Goal: Information Seeking & Learning: Learn about a topic

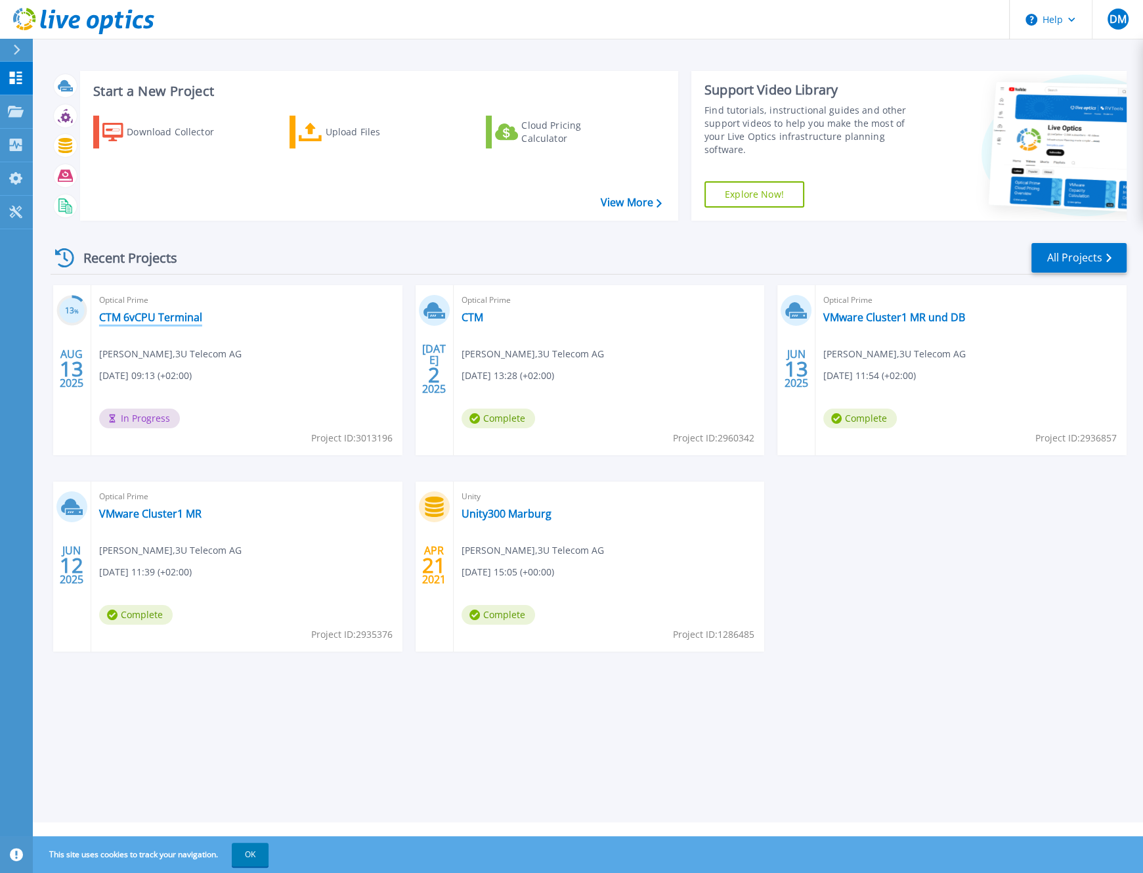
click at [150, 318] on link "CTM 6vCPU Terminal" at bounding box center [150, 317] width 103 height 13
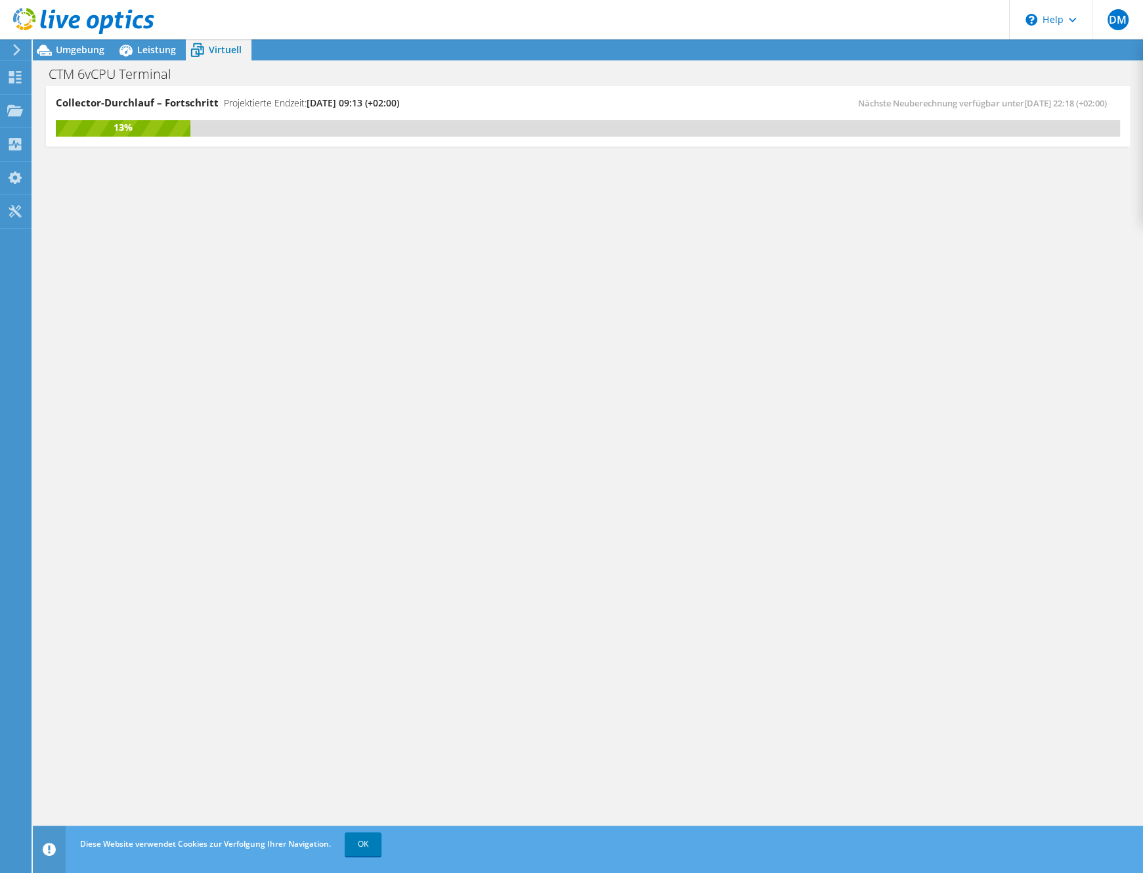
click at [230, 47] on span "Virtuell" at bounding box center [225, 49] width 33 height 12
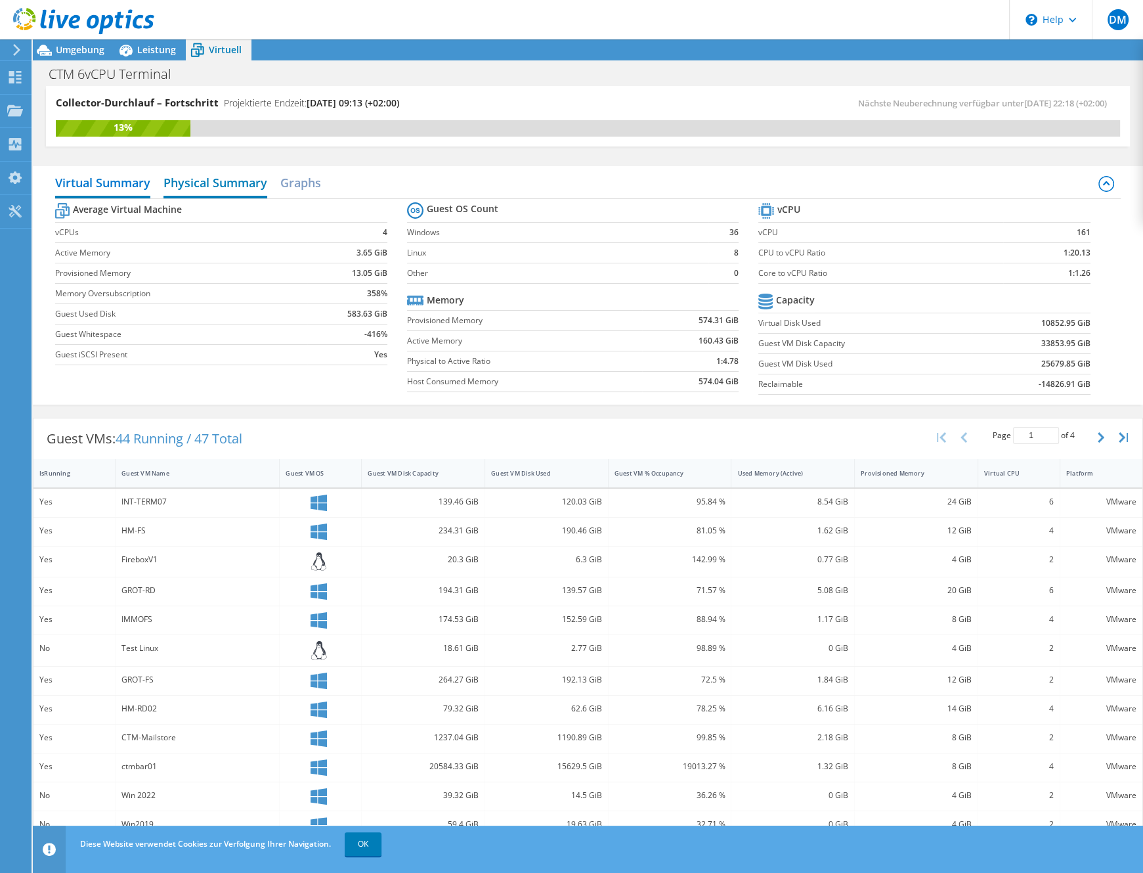
click at [244, 178] on h2 "Physical Summary" at bounding box center [215, 183] width 104 height 29
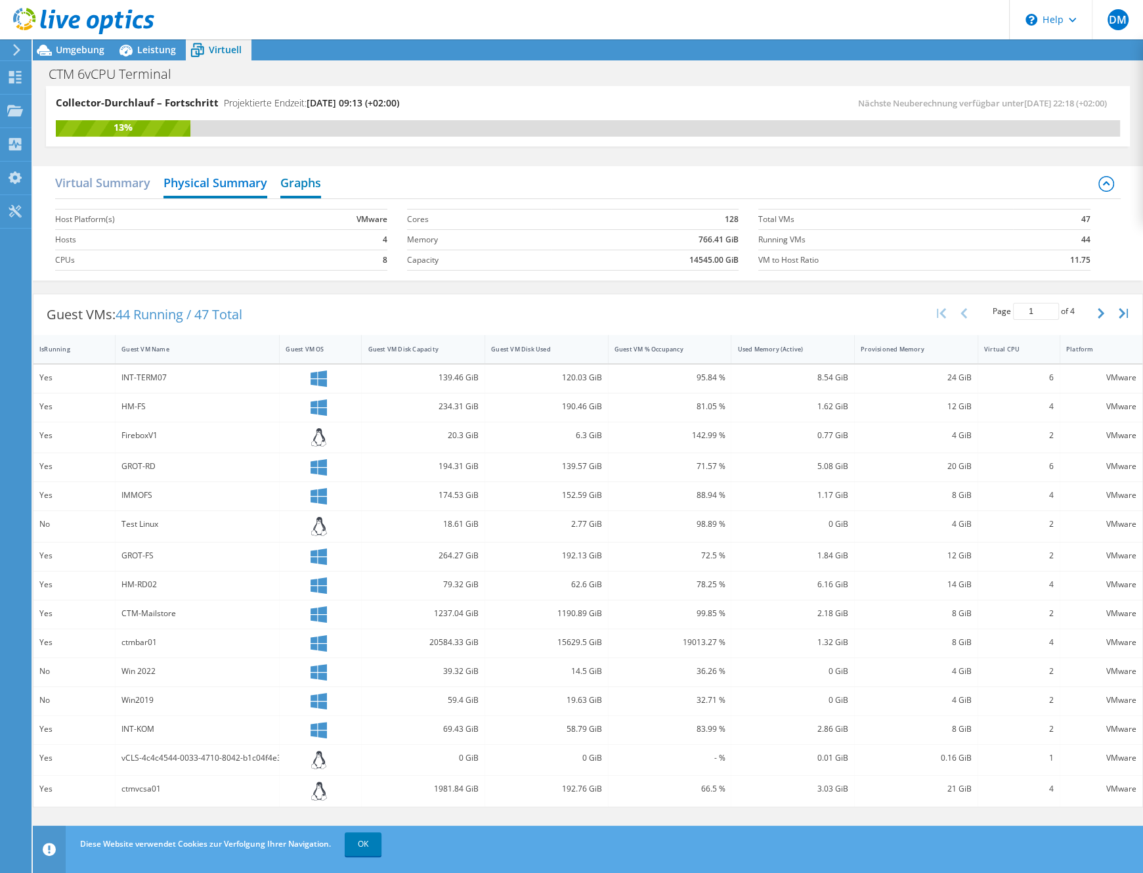
click at [311, 181] on h2 "Graphs" at bounding box center [300, 183] width 41 height 29
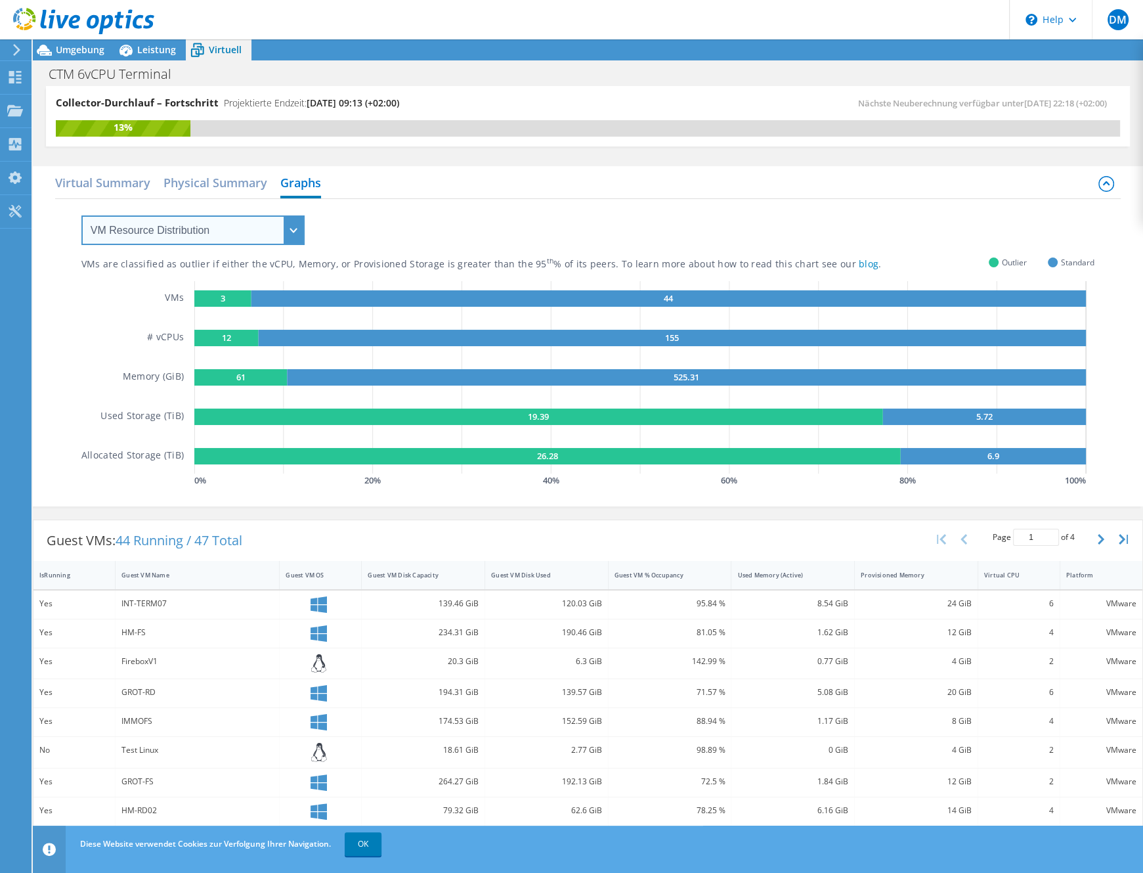
click at [81, 215] on select "VM Resource Distribution Provisioning Contrast Over Provisioning" at bounding box center [192, 230] width 223 height 30
select select "Over Provisioning"
click option "Over Provisioning" at bounding box center [0, 0] width 0 height 0
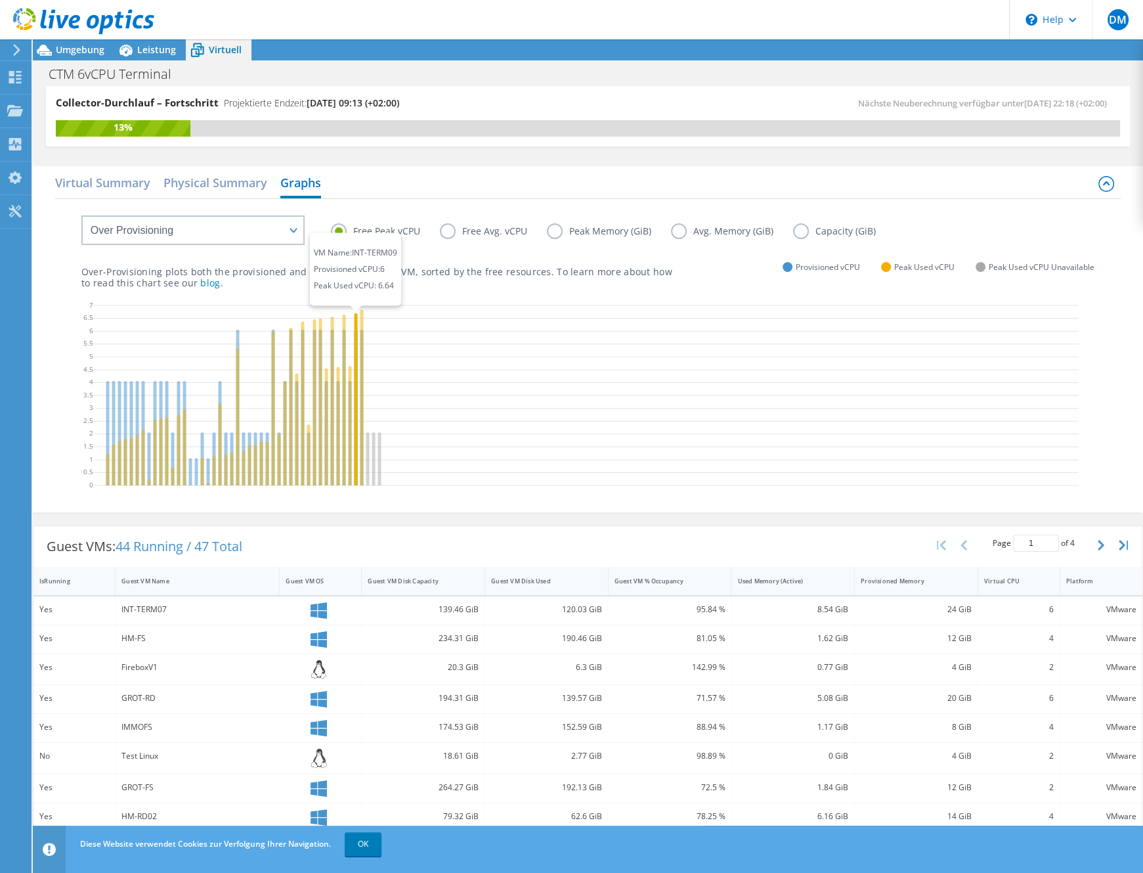
click at [355, 316] on icon at bounding box center [355, 399] width 3 height 172
drag, startPoint x: 280, startPoint y: 436, endPoint x: 297, endPoint y: 427, distance: 19.1
click at [297, 427] on g at bounding box center [243, 397] width 275 height 176
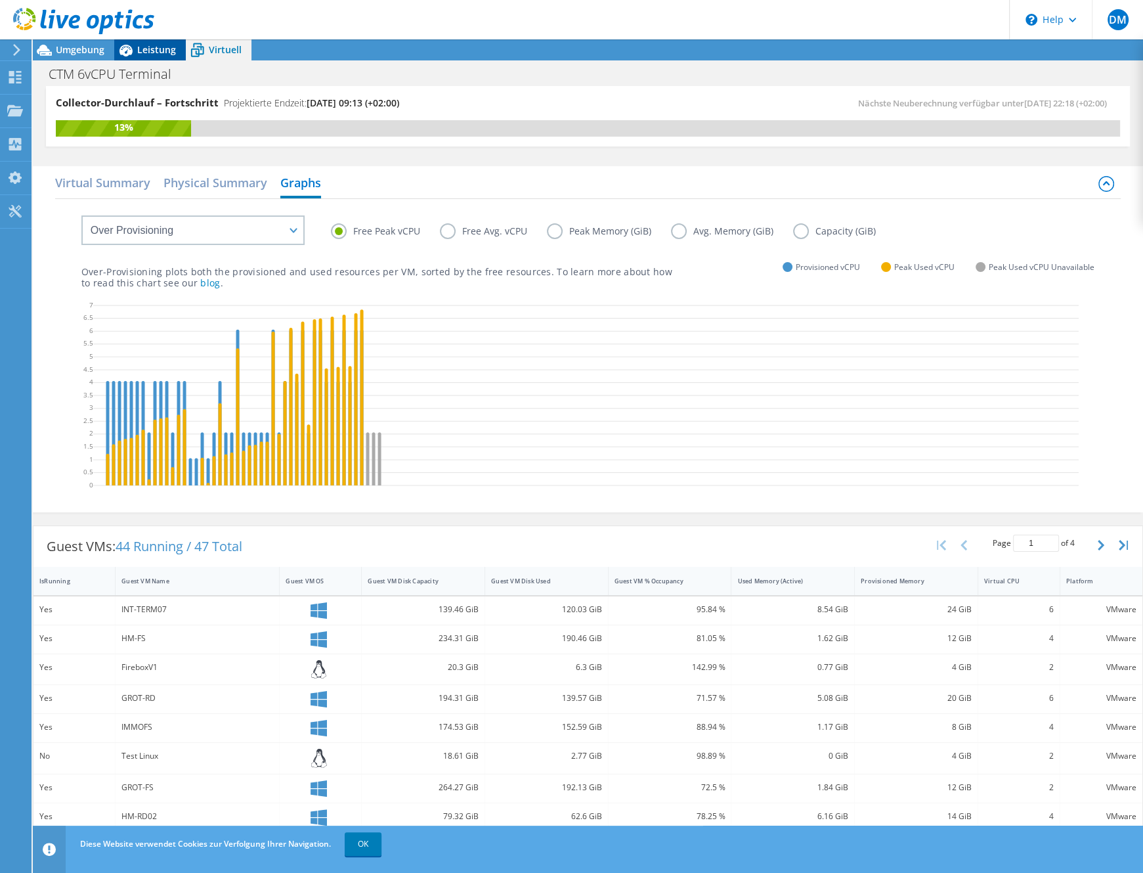
click at [162, 46] on span "Leistung" at bounding box center [156, 49] width 39 height 12
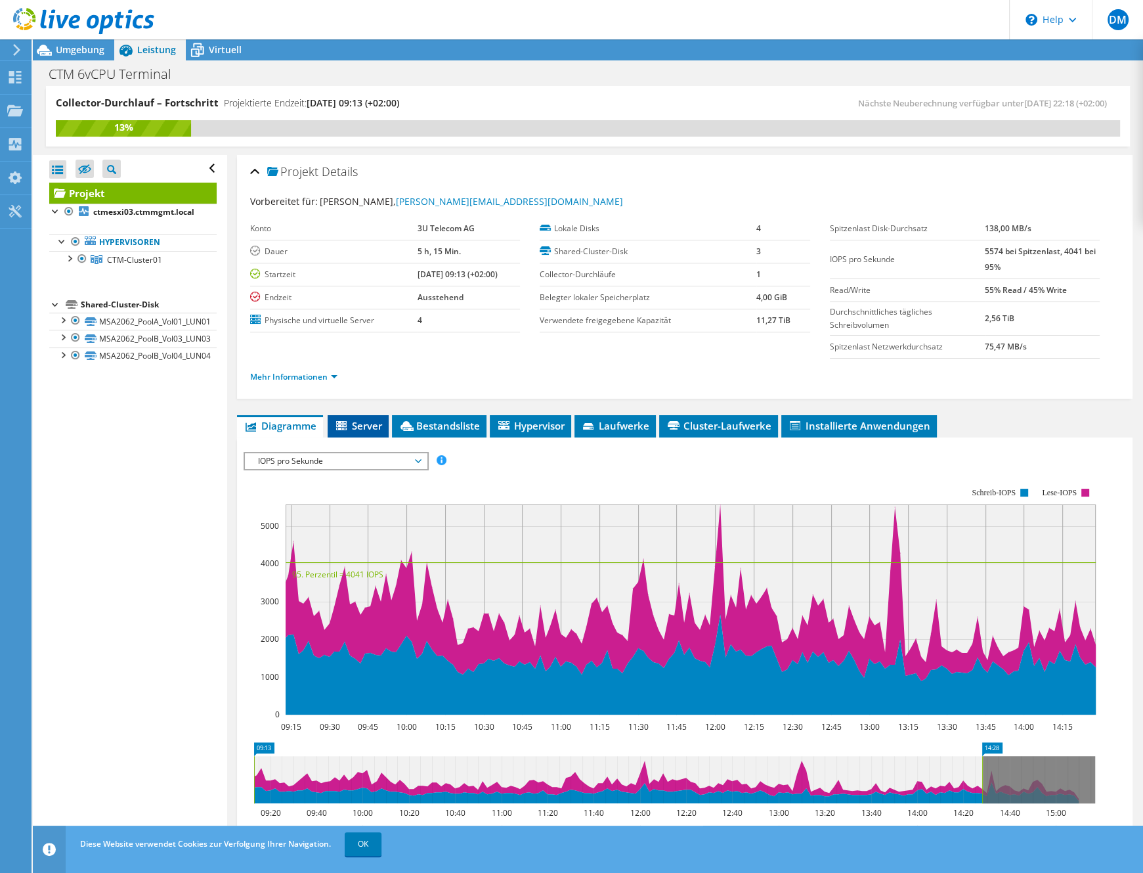
click at [366, 424] on span "Server" at bounding box center [358, 425] width 48 height 13
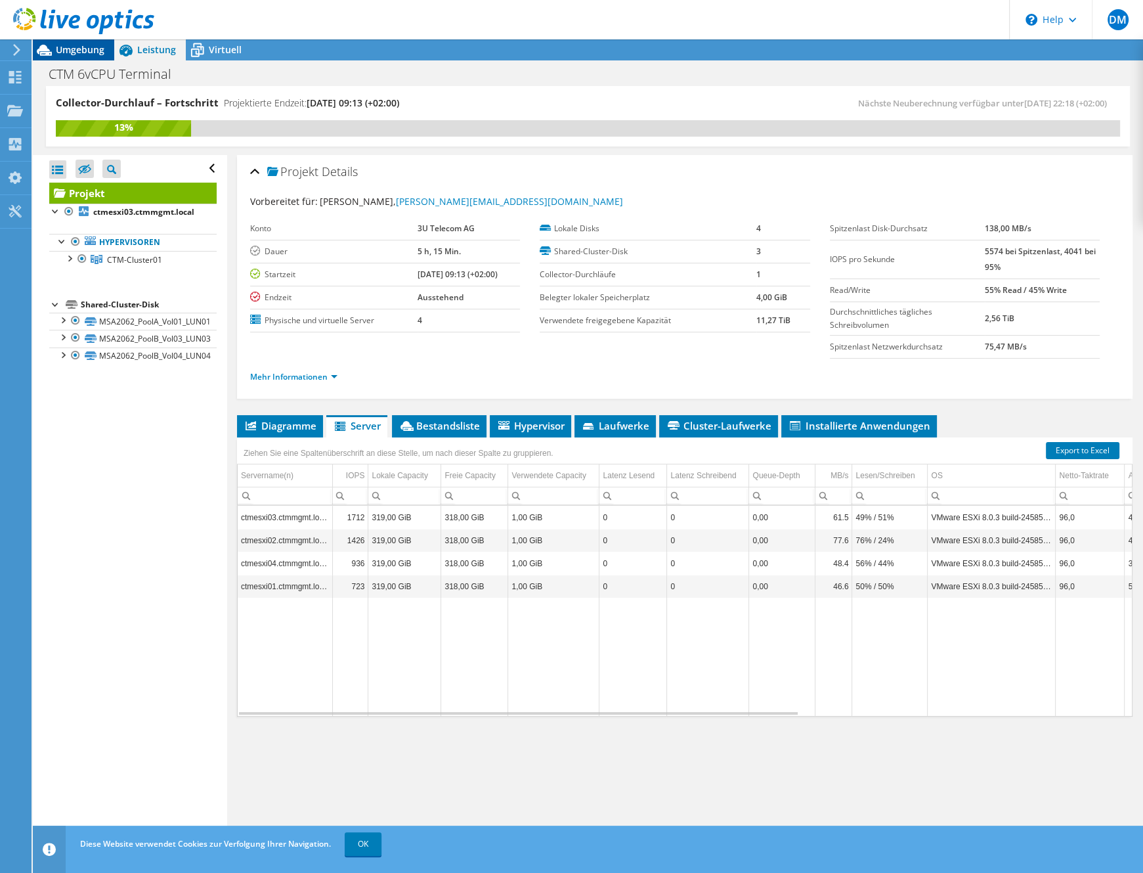
click at [93, 46] on span "Umgebung" at bounding box center [80, 49] width 49 height 12
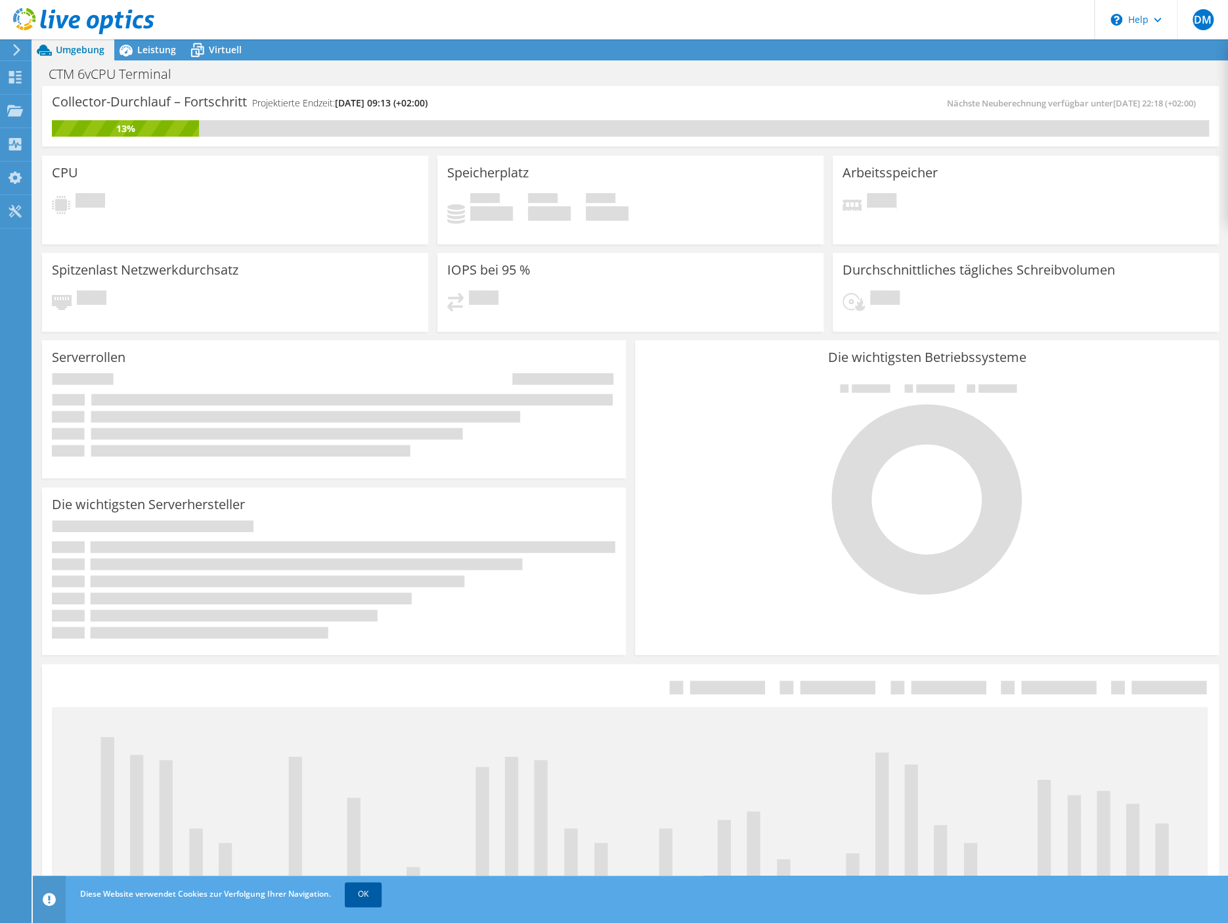
click at [370, 872] on link "OK" at bounding box center [363, 894] width 37 height 24
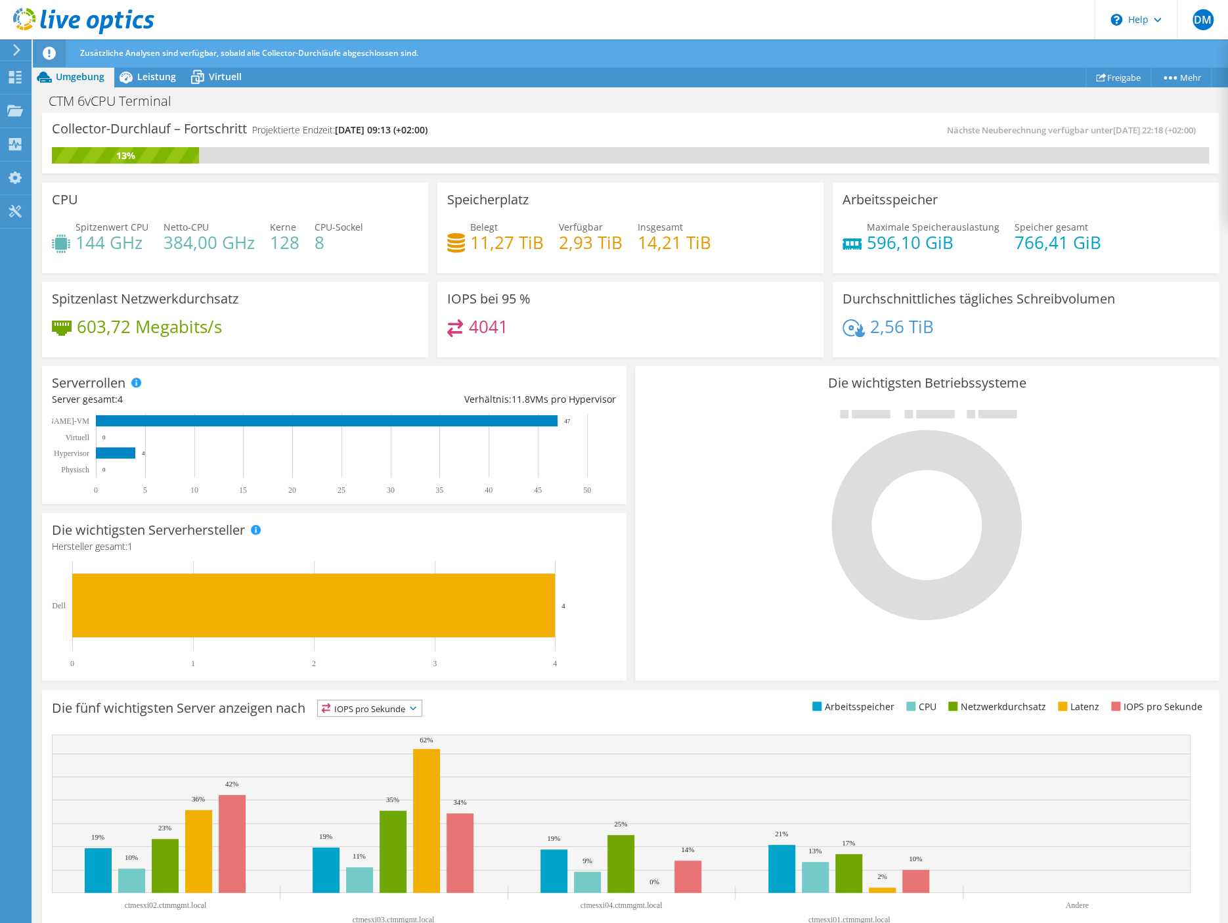
scroll to position [31, 0]
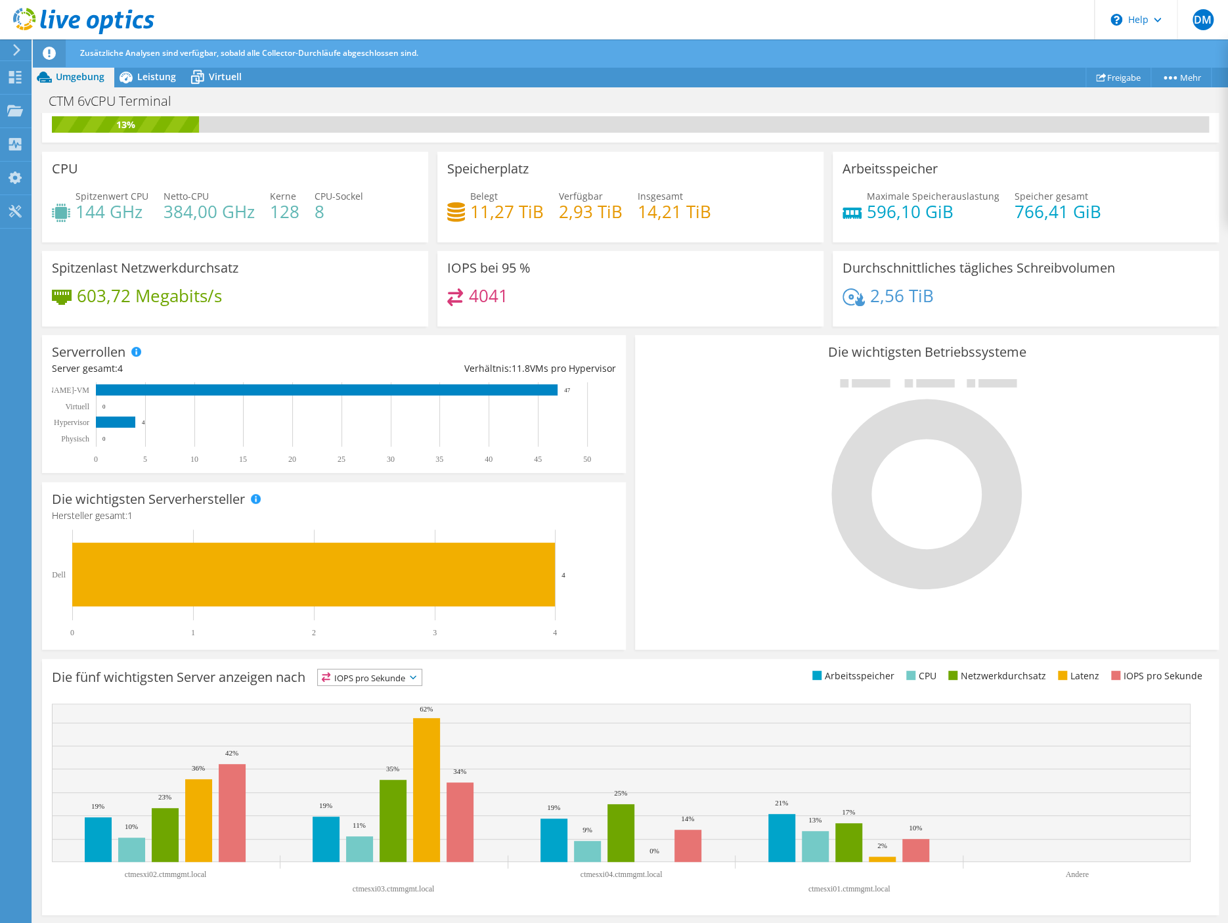
click at [365, 672] on span "IOPS pro Sekunde" at bounding box center [370, 677] width 104 height 16
click at [364, 772] on li "Latenz" at bounding box center [370, 767] width 104 height 18
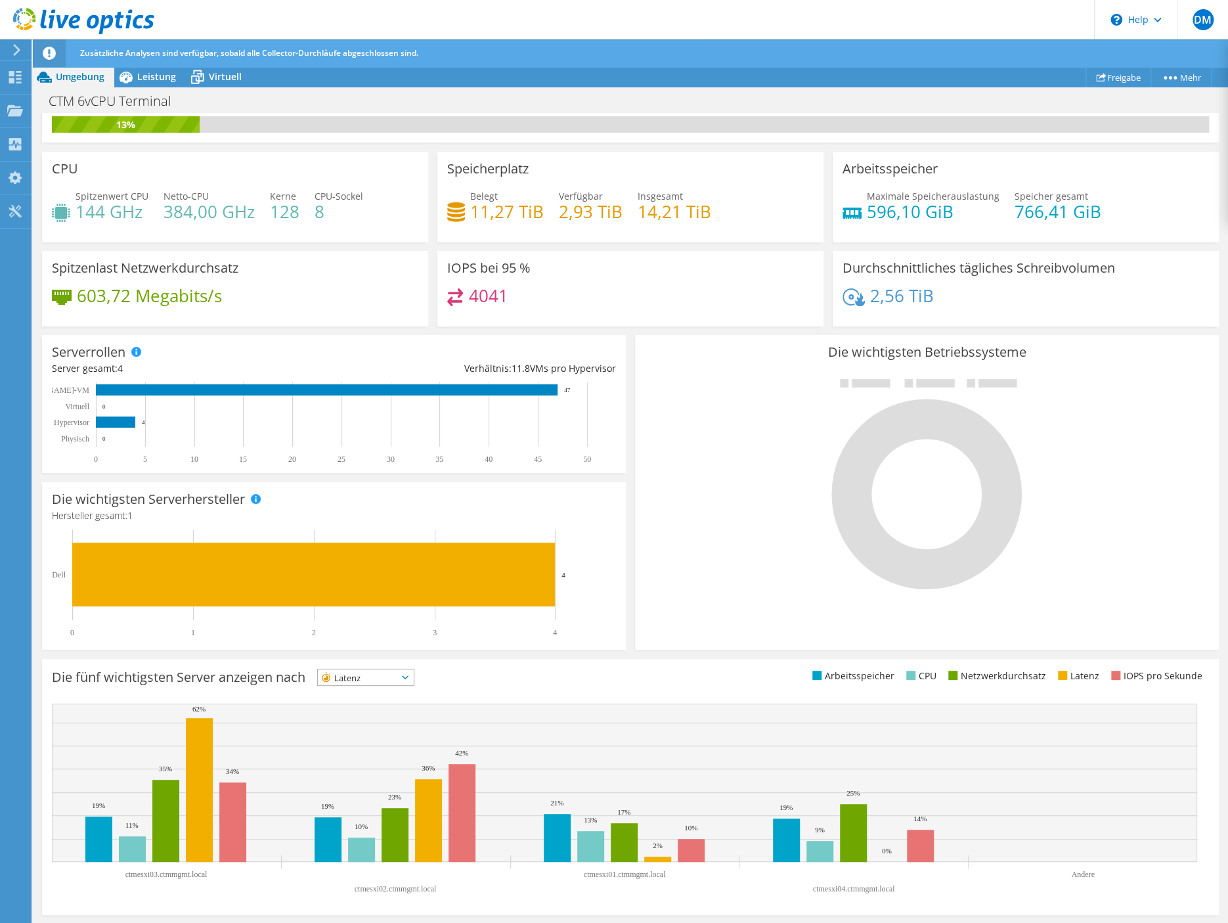
click at [374, 677] on span "Latenz" at bounding box center [357, 677] width 79 height 16
click at [359, 755] on li "Netzwerkdurchsatz" at bounding box center [366, 749] width 96 height 18
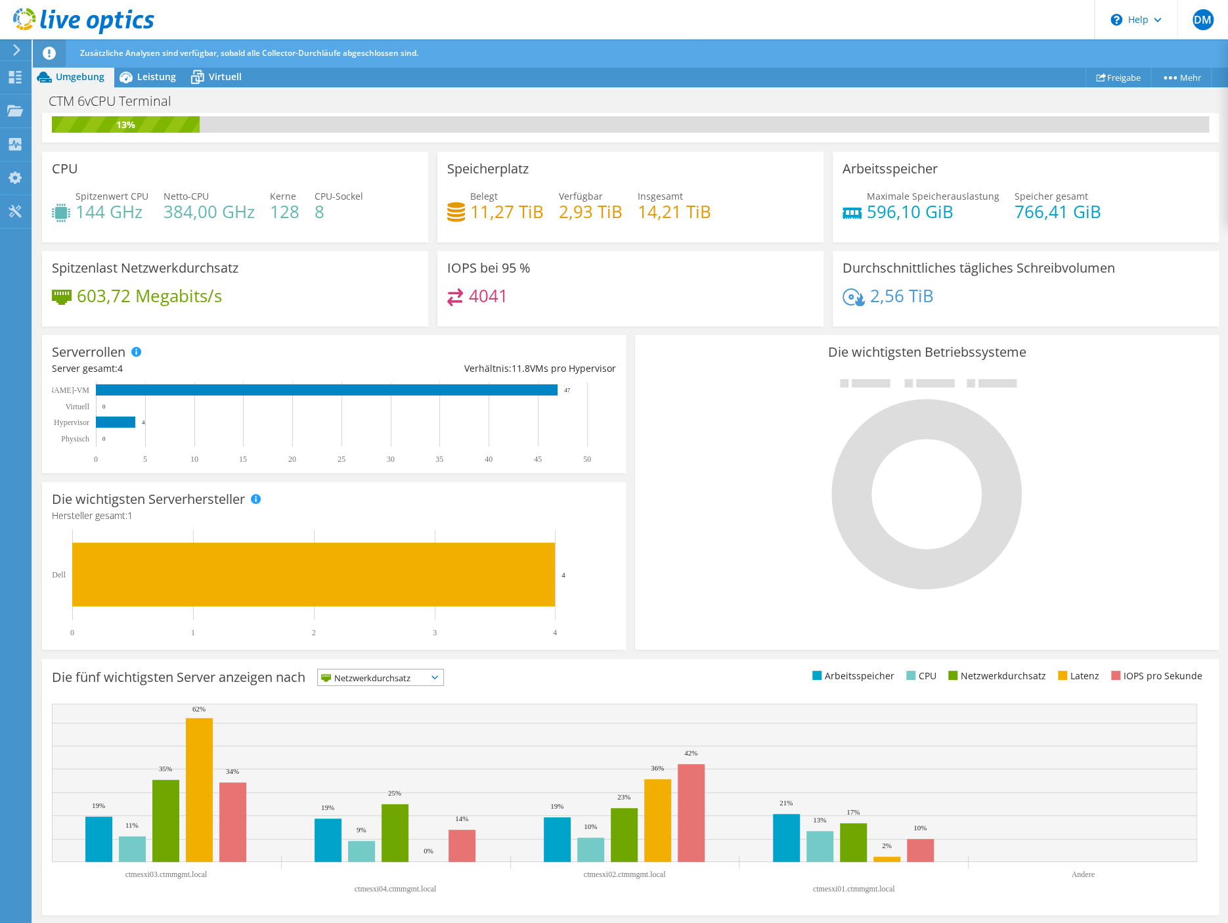
click at [378, 674] on span "Netzwerkdurchsatz" at bounding box center [372, 677] width 109 height 16
click at [352, 679] on span "Netzwerkdurchsatz" at bounding box center [372, 677] width 109 height 16
click at [354, 729] on li "CPU" at bounding box center [380, 731] width 125 height 18
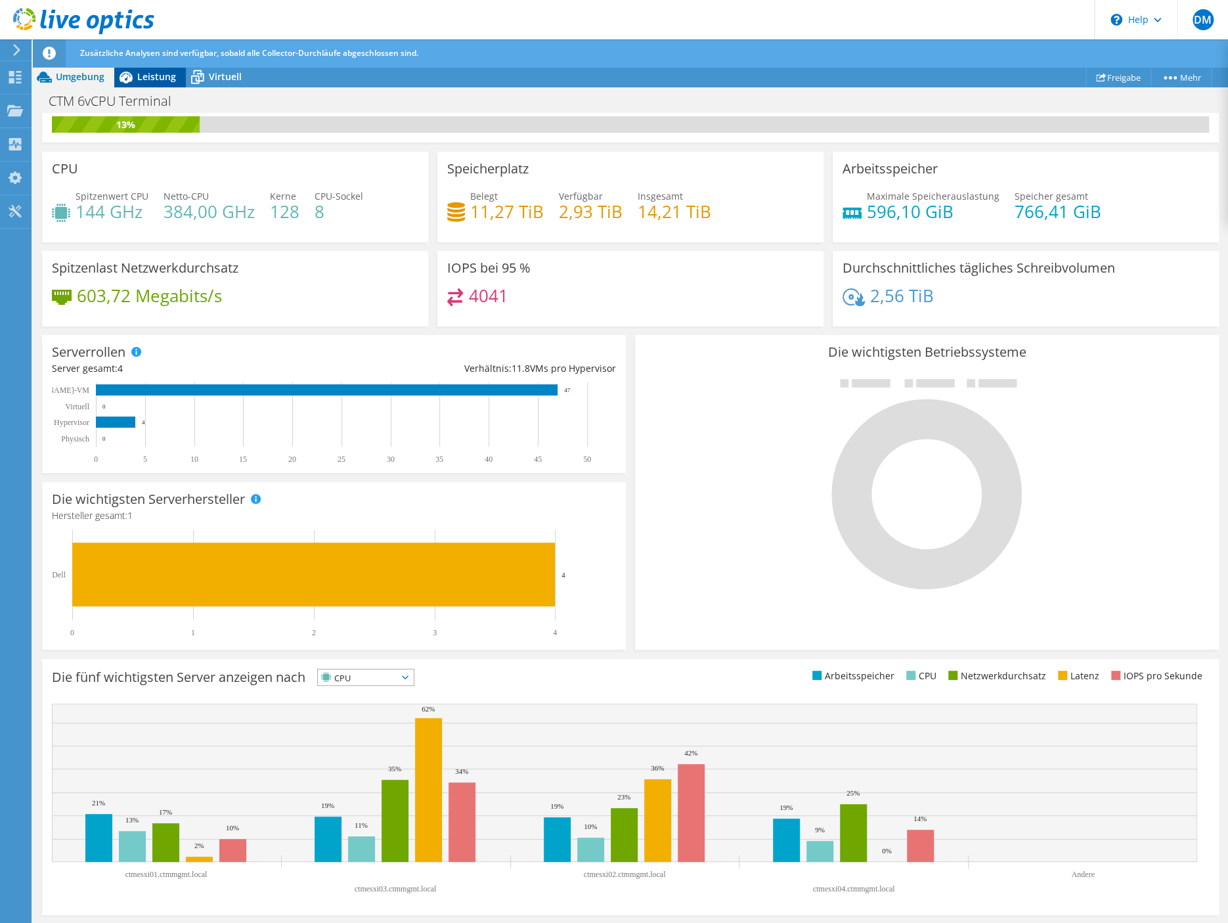
click at [148, 74] on span "Leistung" at bounding box center [156, 76] width 39 height 12
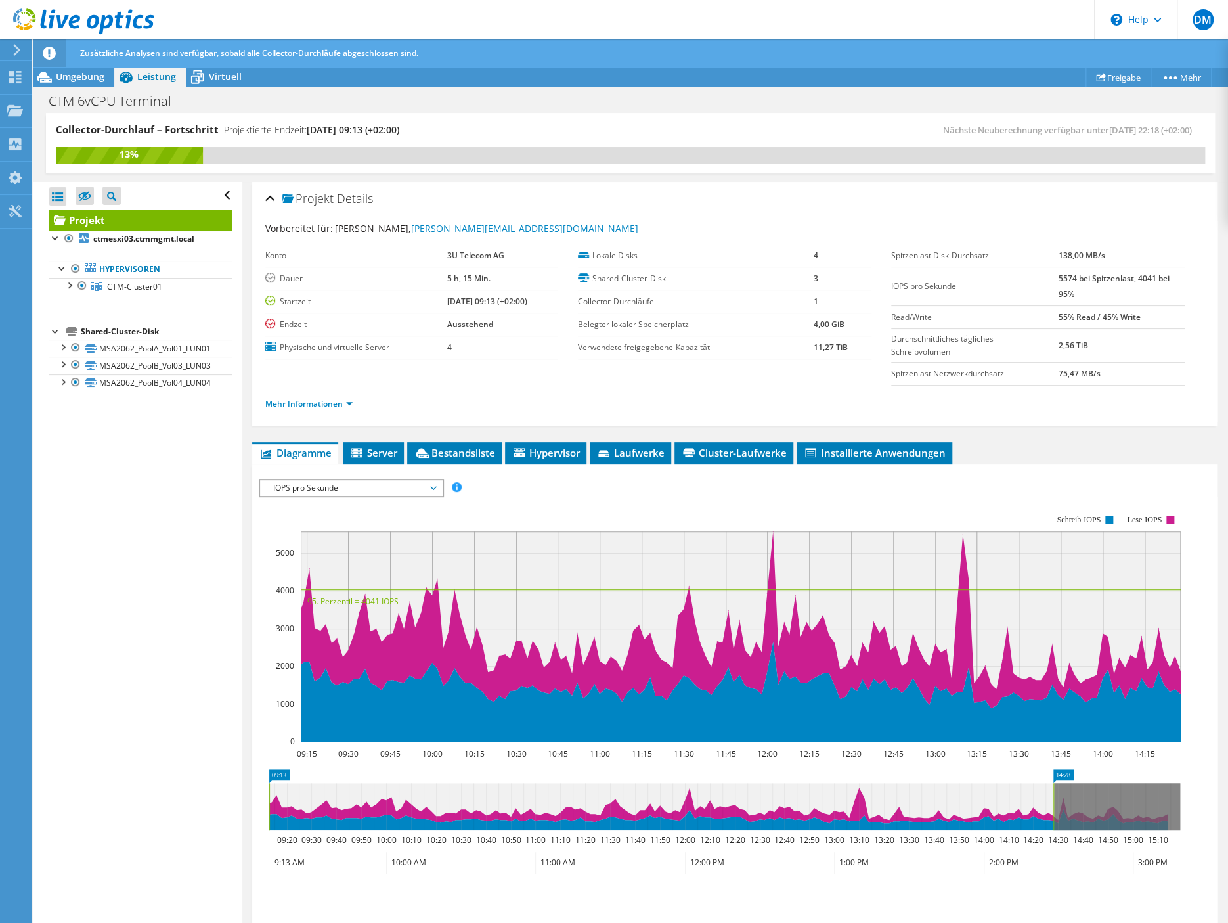
scroll to position [0, 0]
click at [198, 83] on icon at bounding box center [197, 78] width 13 height 11
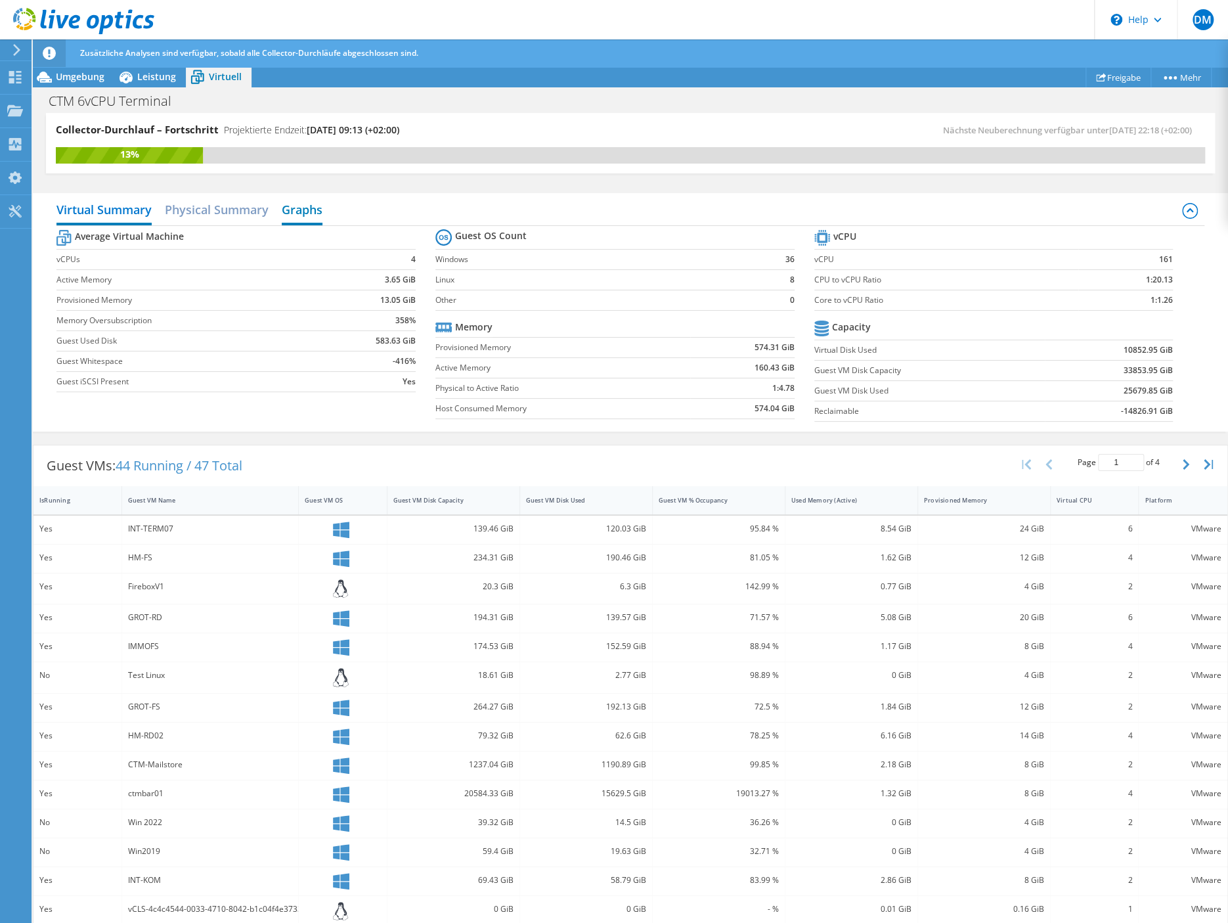
click at [310, 211] on h2 "Graphs" at bounding box center [302, 210] width 41 height 29
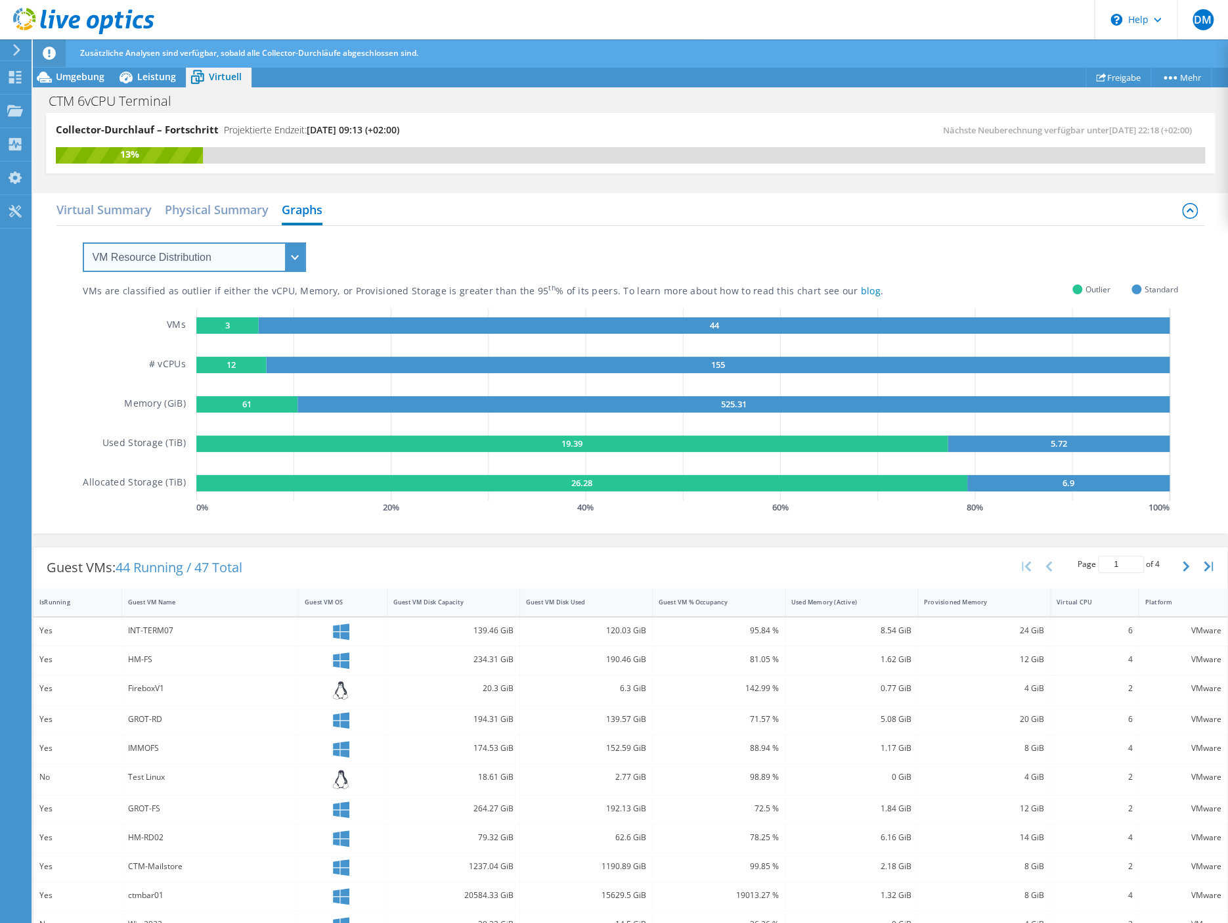
click at [83, 242] on select "VM Resource Distribution Provisioning Contrast Over Provisioning" at bounding box center [194, 257] width 223 height 30
click option "Over Provisioning" at bounding box center [0, 0] width 0 height 0
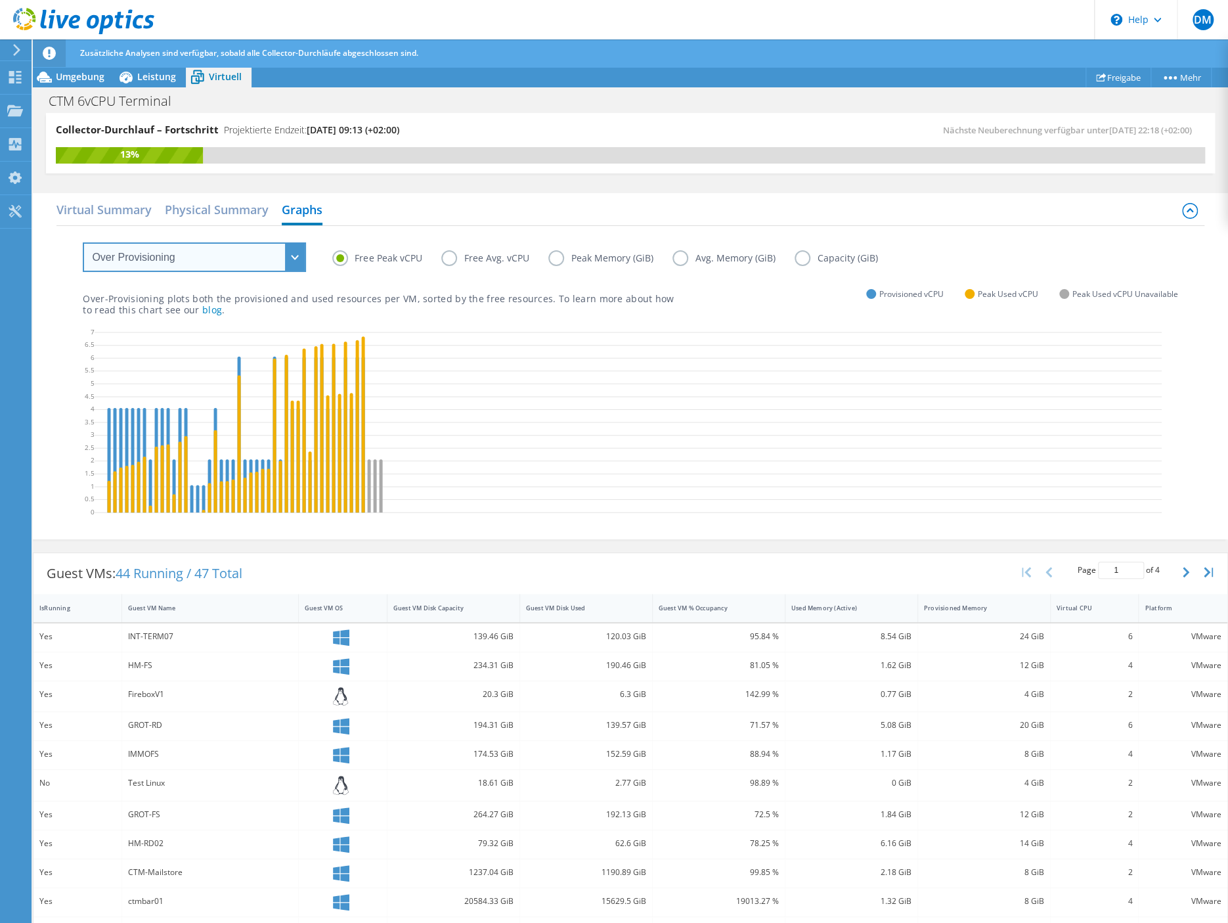
click at [83, 242] on select "VM Resource Distribution Provisioning Contrast Over Provisioning" at bounding box center [194, 257] width 223 height 30
click option "VM Resource Distribution" at bounding box center [0, 0] width 0 height 0
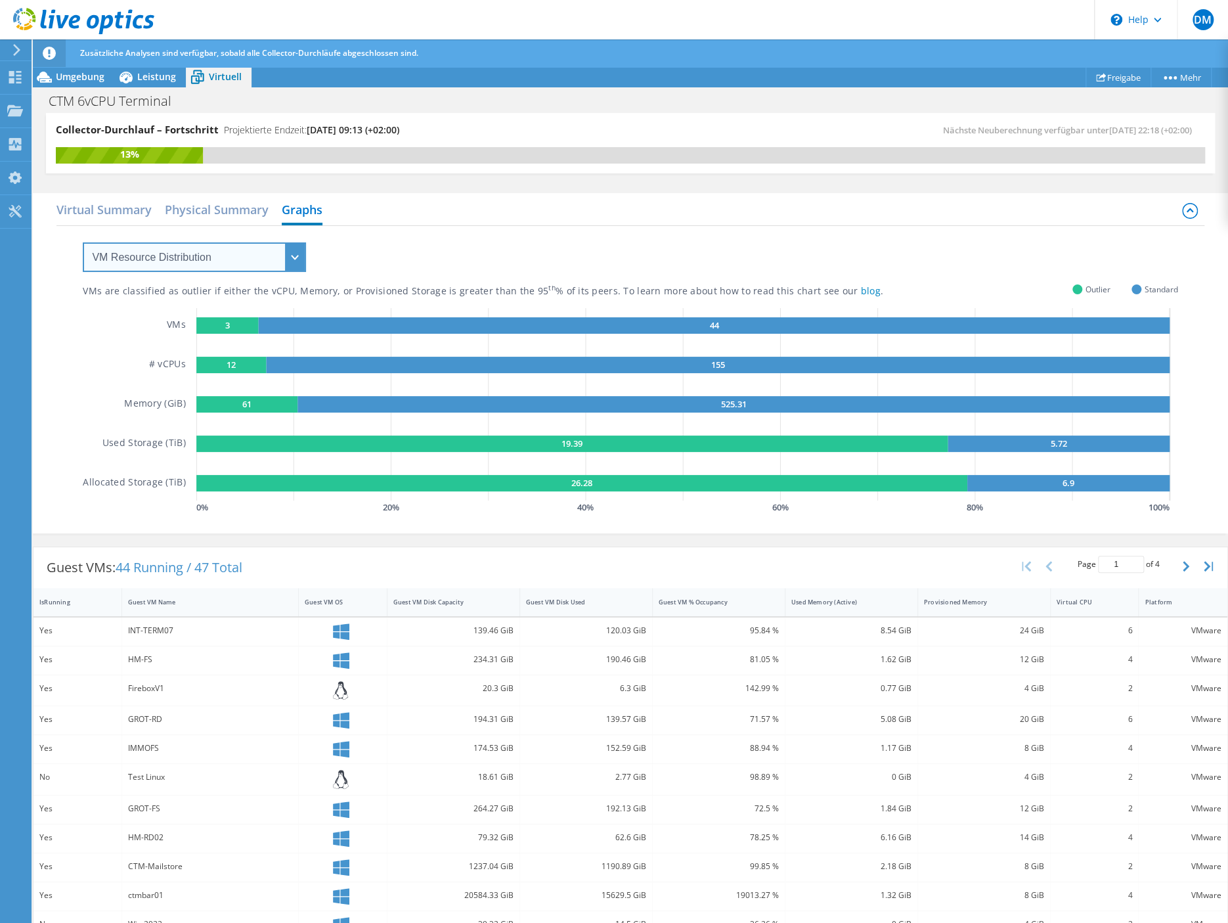
click at [83, 242] on select "VM Resource Distribution Provisioning Contrast Over Provisioning" at bounding box center [194, 257] width 223 height 30
click option "Provisioning Contrast" at bounding box center [0, 0] width 0 height 0
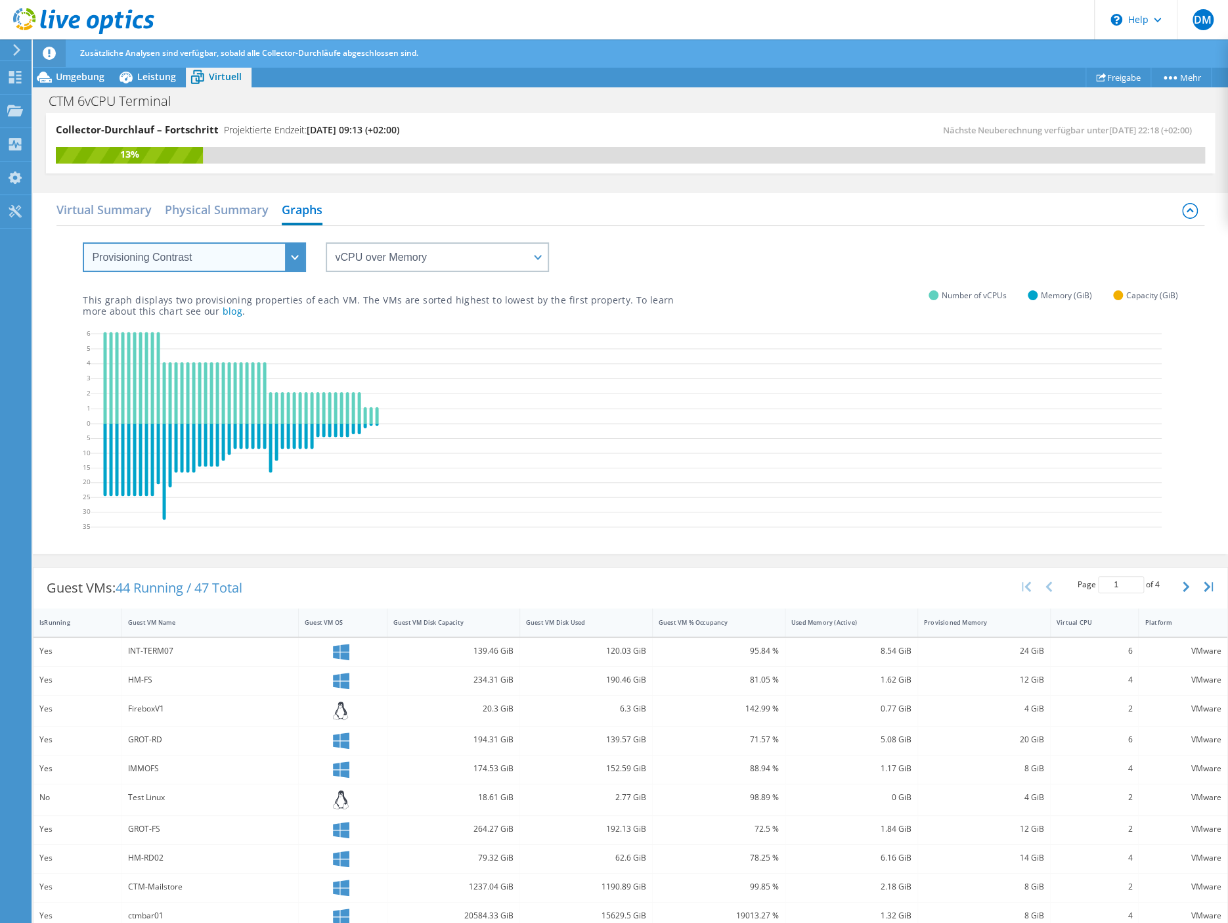
click at [83, 242] on select "VM Resource Distribution Provisioning Contrast Over Provisioning" at bounding box center [194, 257] width 223 height 30
select select "Over Provisioning"
click option "Over Provisioning" at bounding box center [0, 0] width 0 height 0
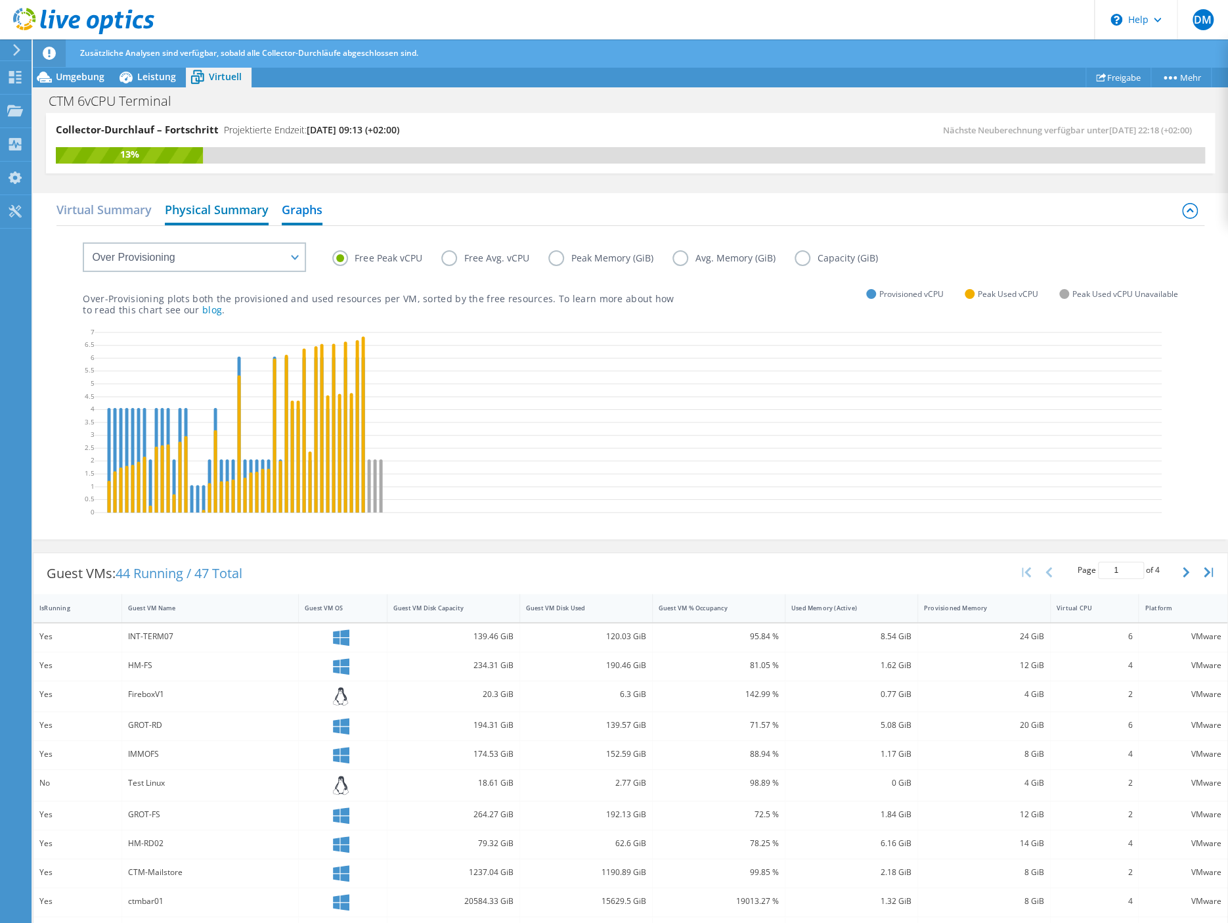
click at [222, 211] on h2 "Physical Summary" at bounding box center [217, 210] width 104 height 29
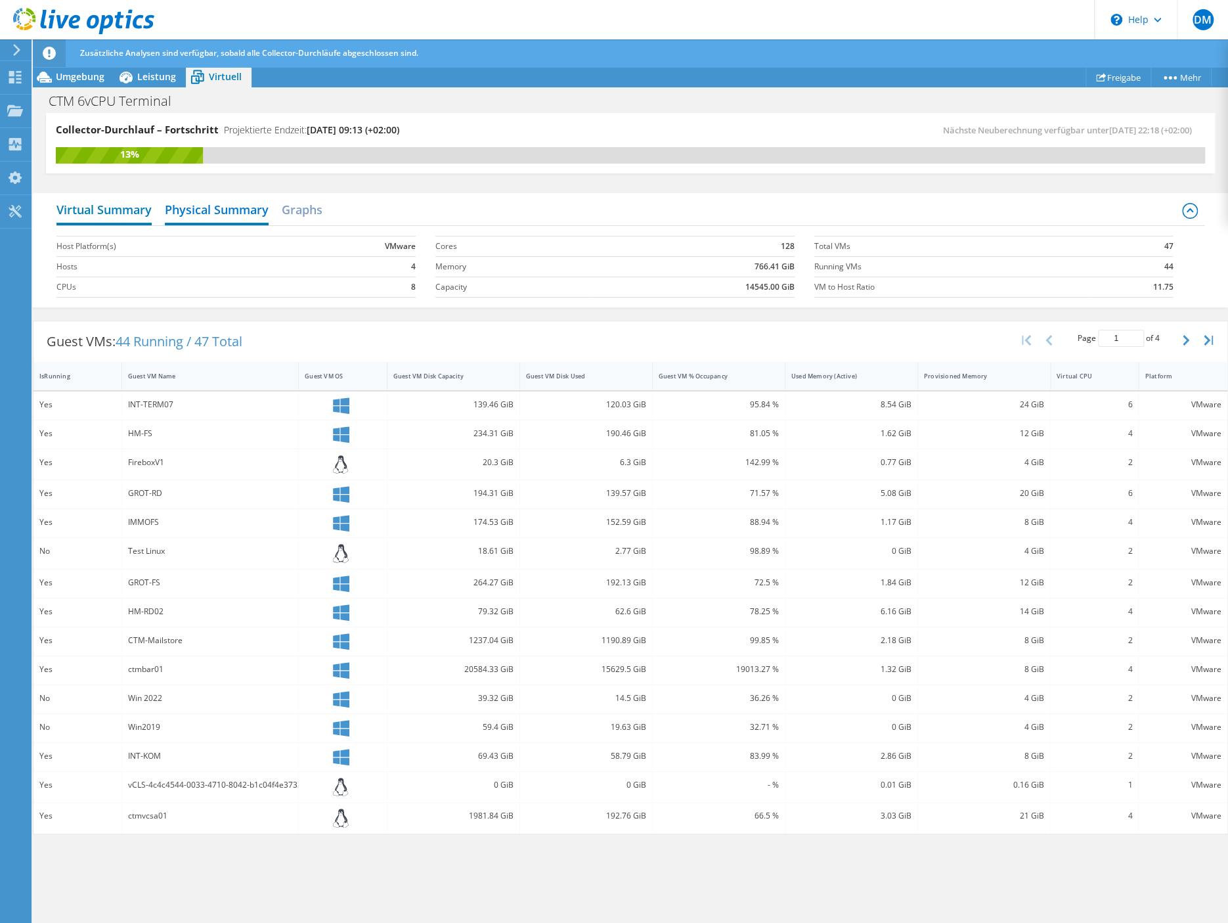
click at [95, 206] on h2 "Virtual Summary" at bounding box center [103, 210] width 95 height 29
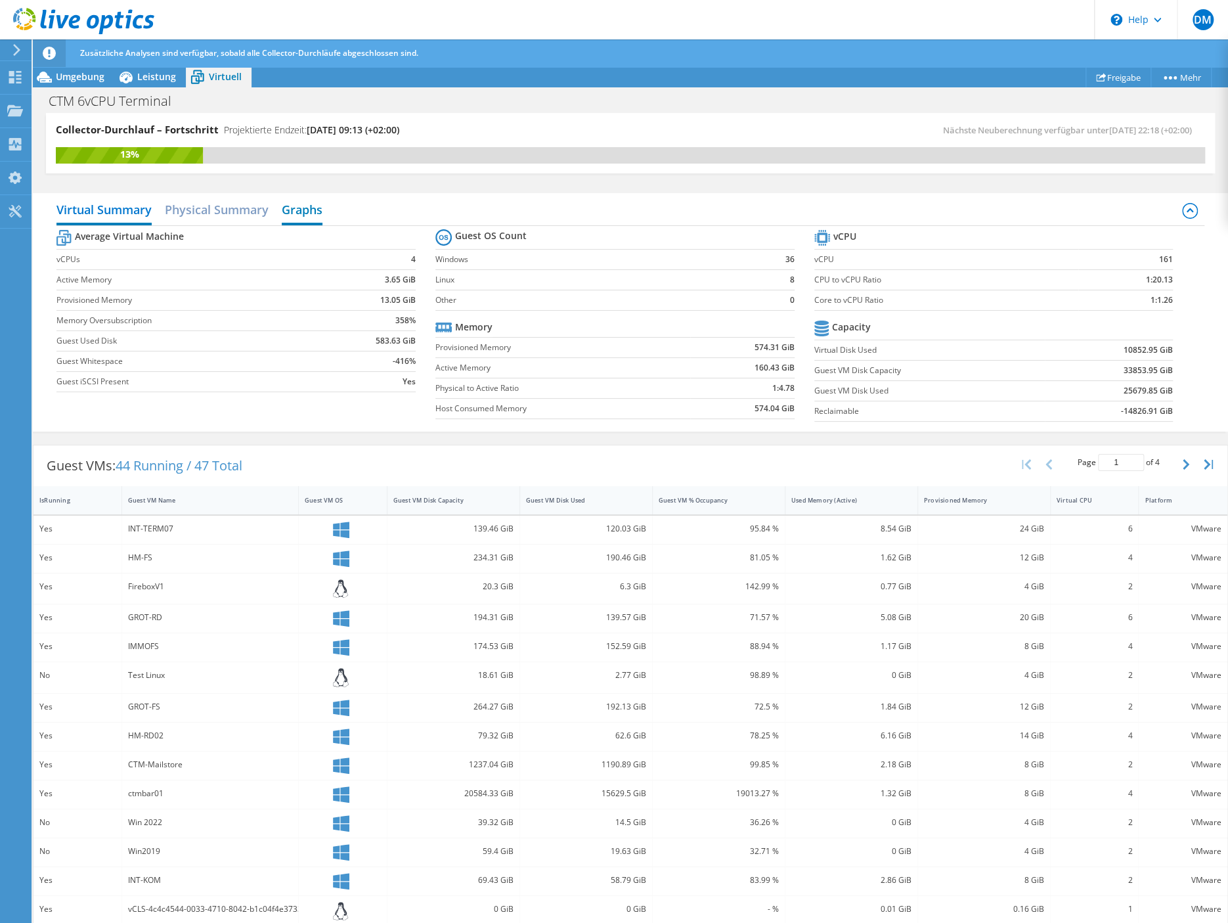
click at [301, 206] on h2 "Graphs" at bounding box center [302, 210] width 41 height 29
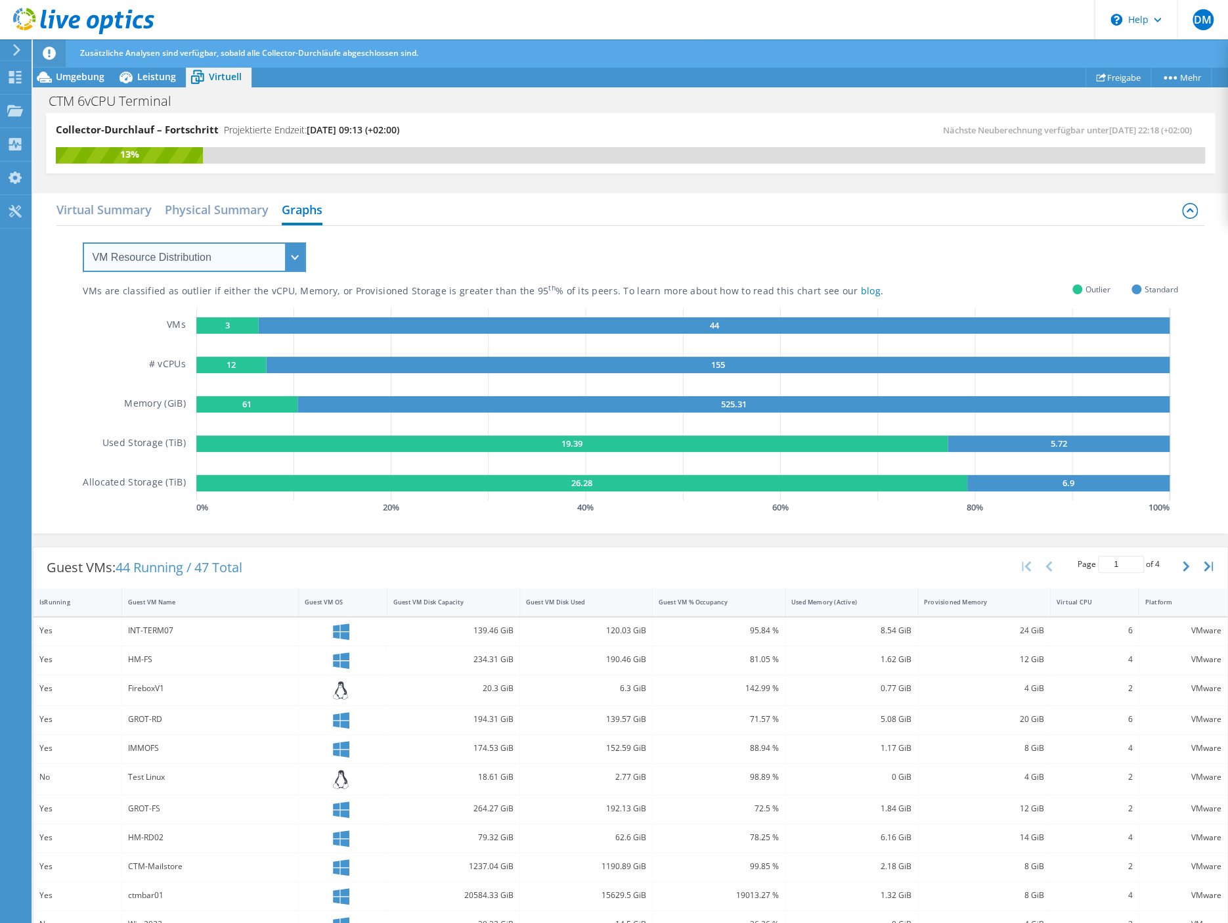
click at [83, 242] on select "VM Resource Distribution Provisioning Contrast Over Provisioning" at bounding box center [194, 257] width 223 height 30
select select "Over Provisioning"
click option "Over Provisioning" at bounding box center [0, 0] width 0 height 0
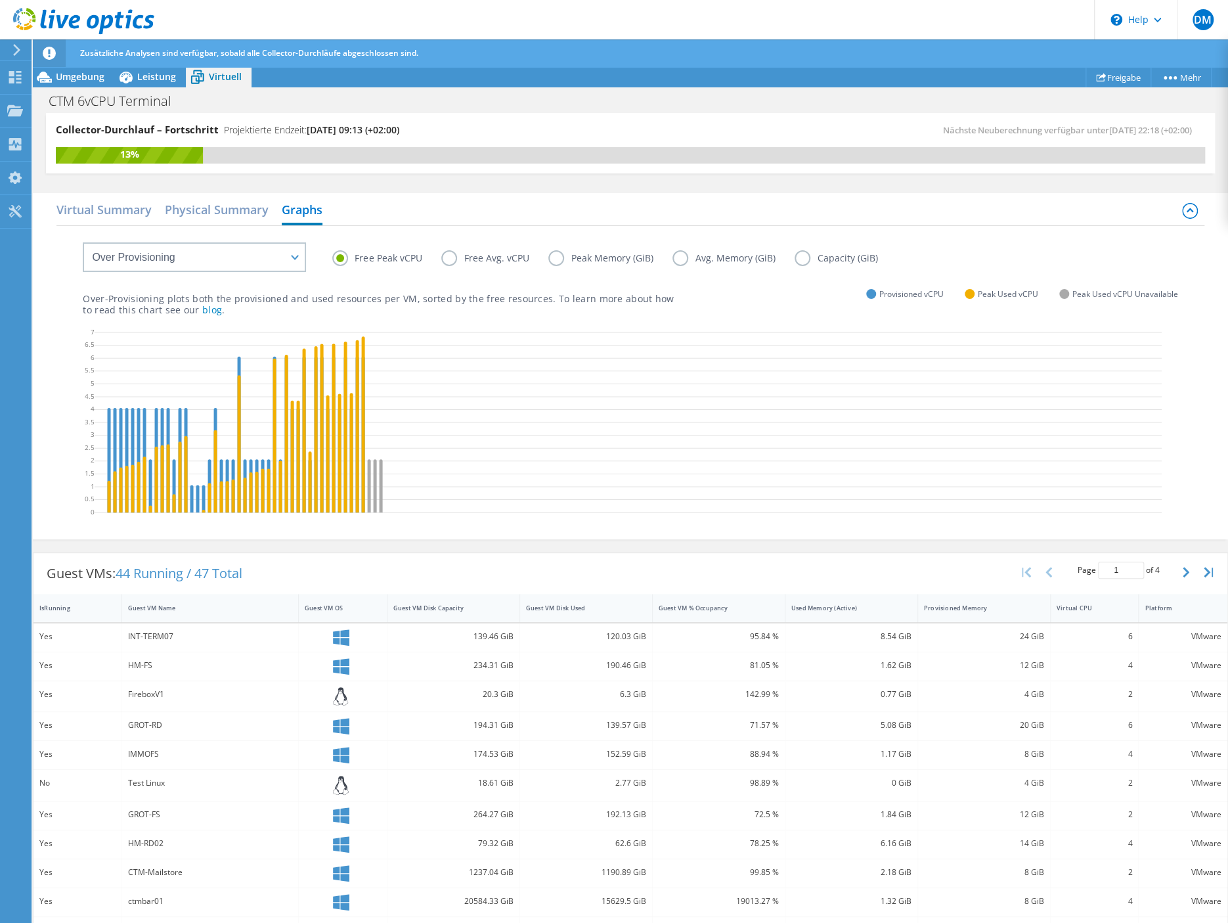
click at [453, 255] on label "Free Avg. vCPU" at bounding box center [494, 258] width 107 height 16
click at [0, 0] on input "Free Avg. vCPU" at bounding box center [0, 0] width 0 height 0
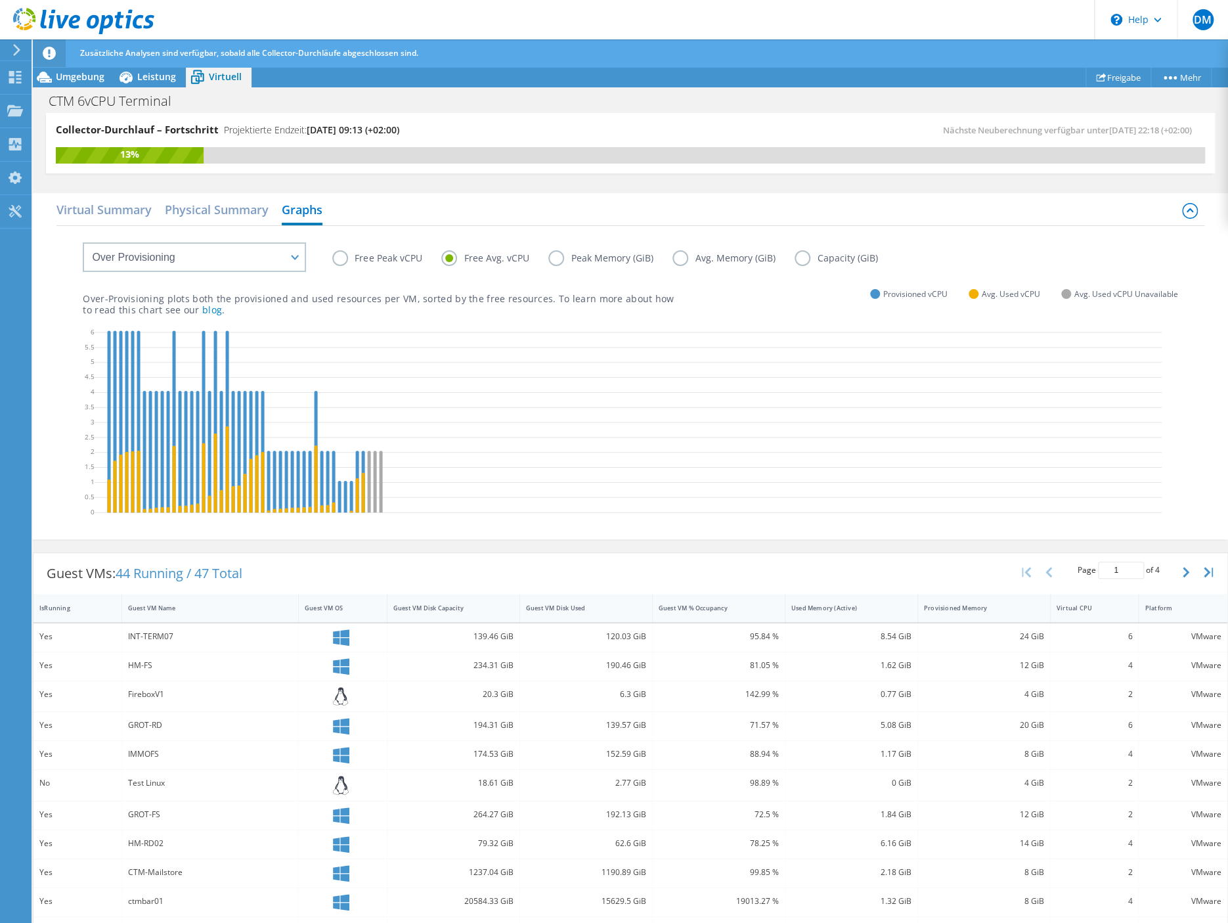
click at [555, 256] on label "Peak Memory (GiB)" at bounding box center [610, 258] width 124 height 16
click at [0, 0] on input "Peak Memory (GiB)" at bounding box center [0, 0] width 0 height 0
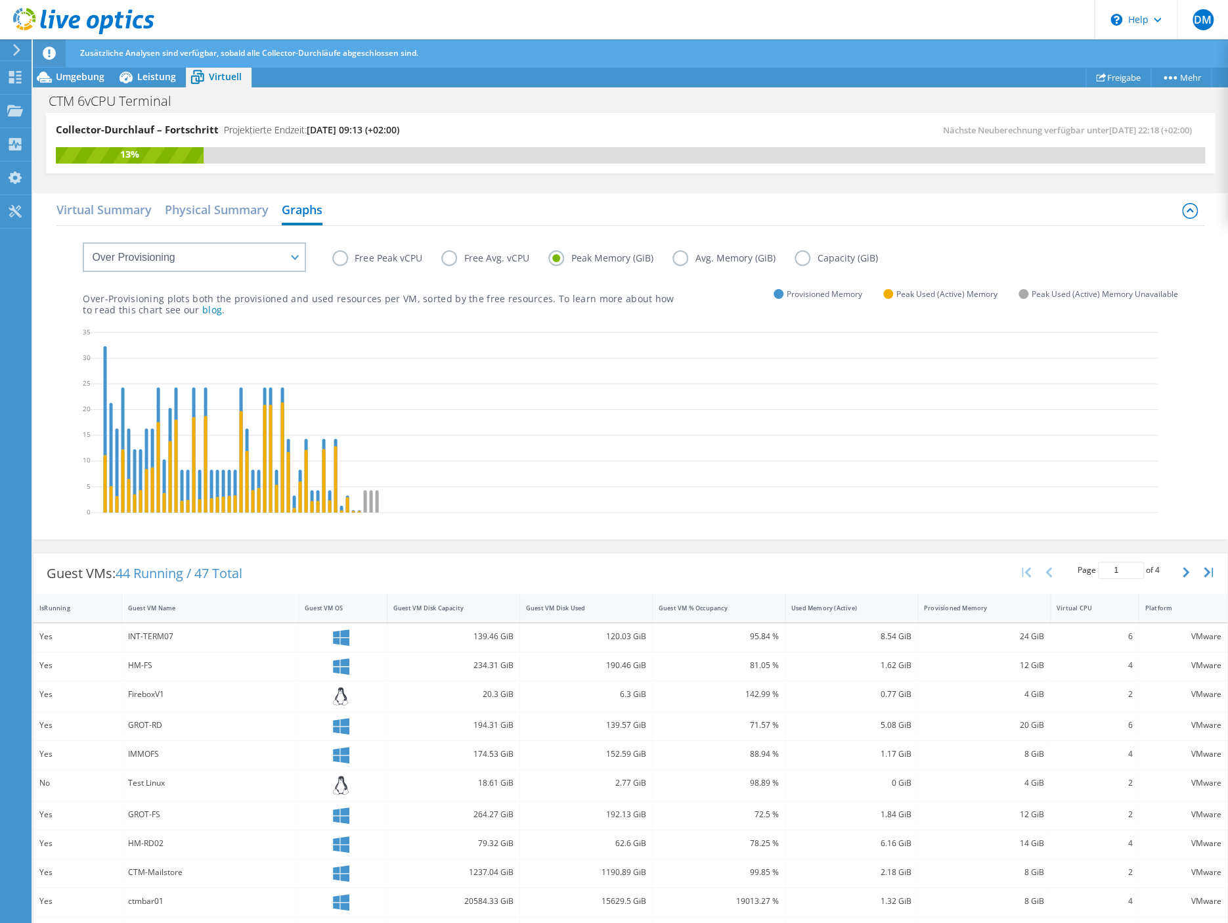
click at [678, 258] on label "Avg. Memory (GiB)" at bounding box center [733, 258] width 122 height 16
click at [0, 0] on input "Avg. Memory (GiB)" at bounding box center [0, 0] width 0 height 0
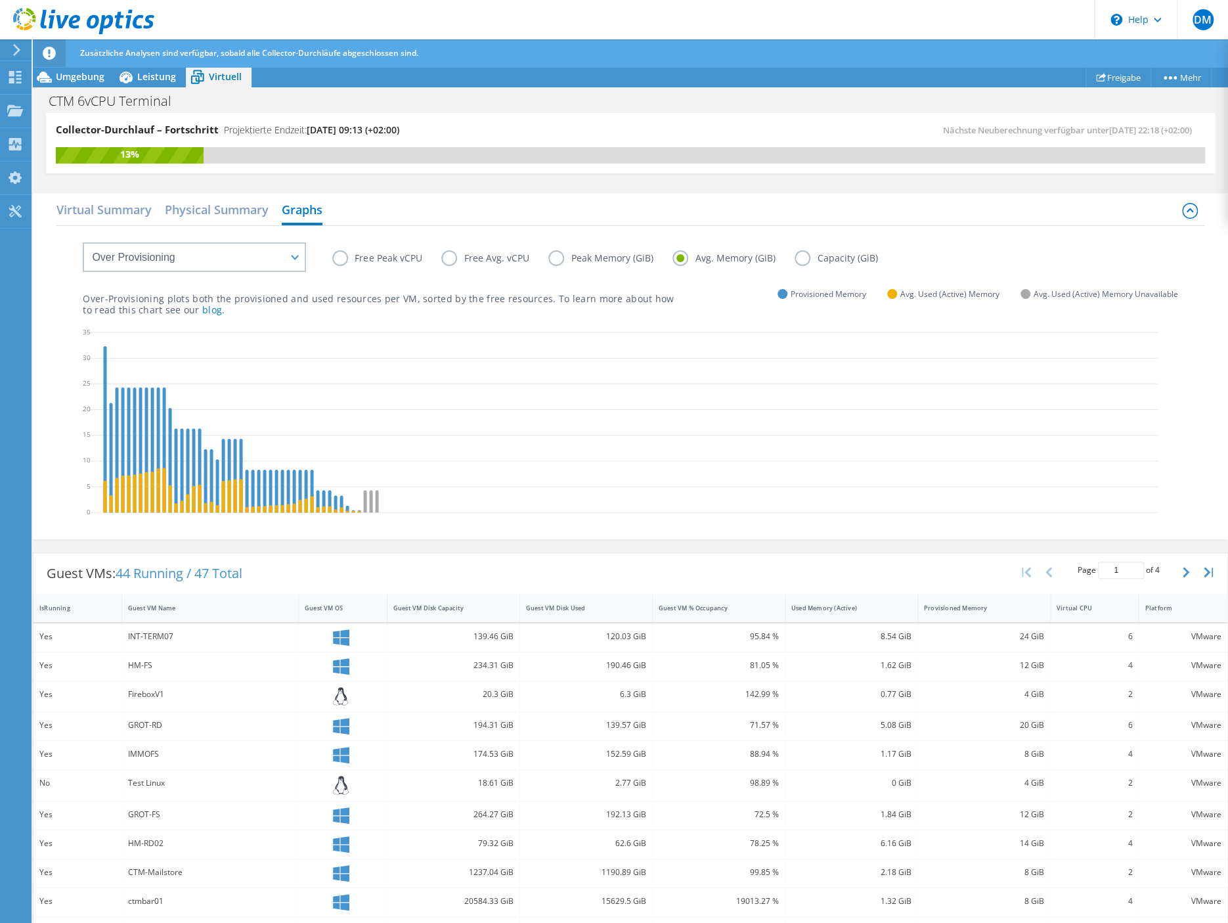
click at [453, 255] on label "Free Avg. vCPU" at bounding box center [494, 258] width 107 height 16
click at [0, 0] on input "Free Avg. vCPU" at bounding box center [0, 0] width 0 height 0
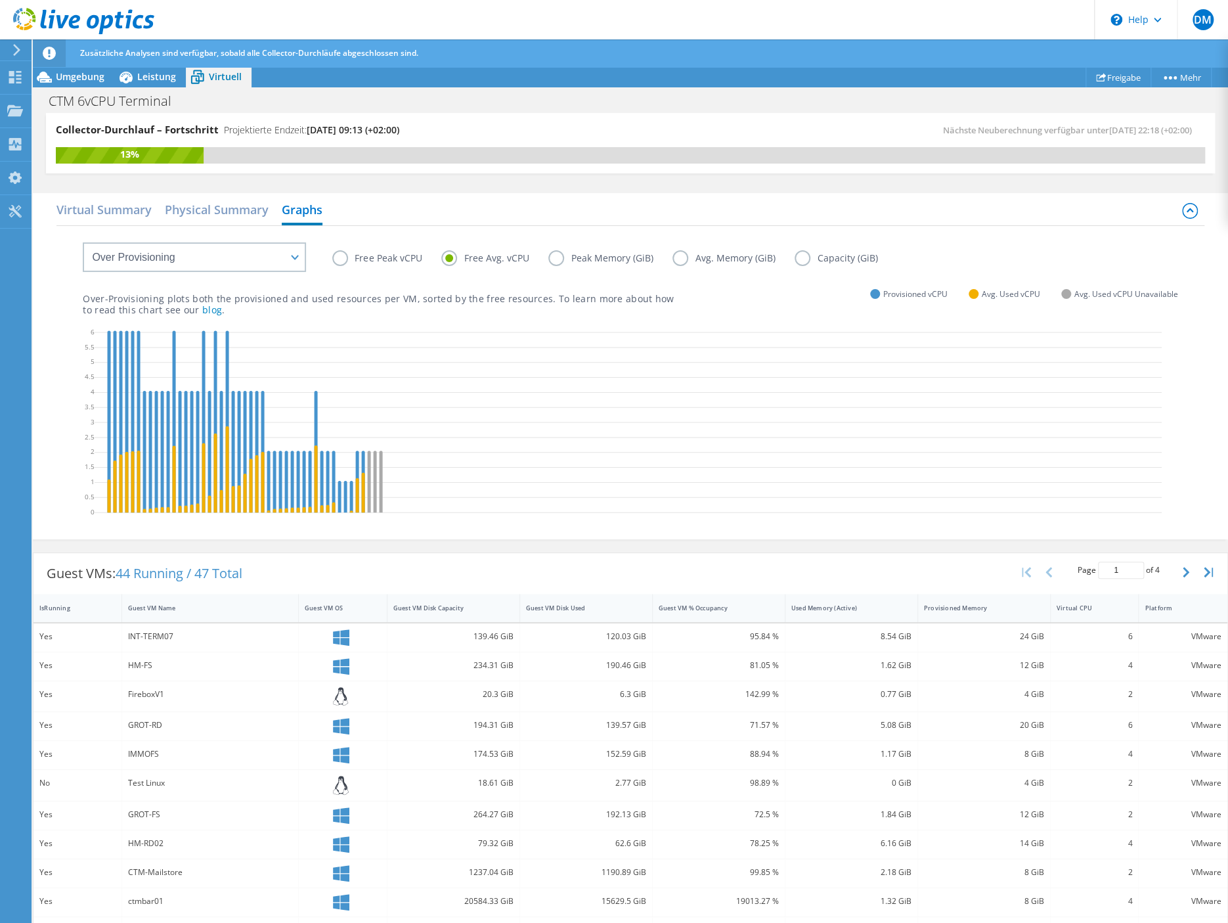
click at [337, 259] on label "Free Peak vCPU" at bounding box center [386, 258] width 109 height 16
click at [0, 0] on input "Free Peak vCPU" at bounding box center [0, 0] width 0 height 0
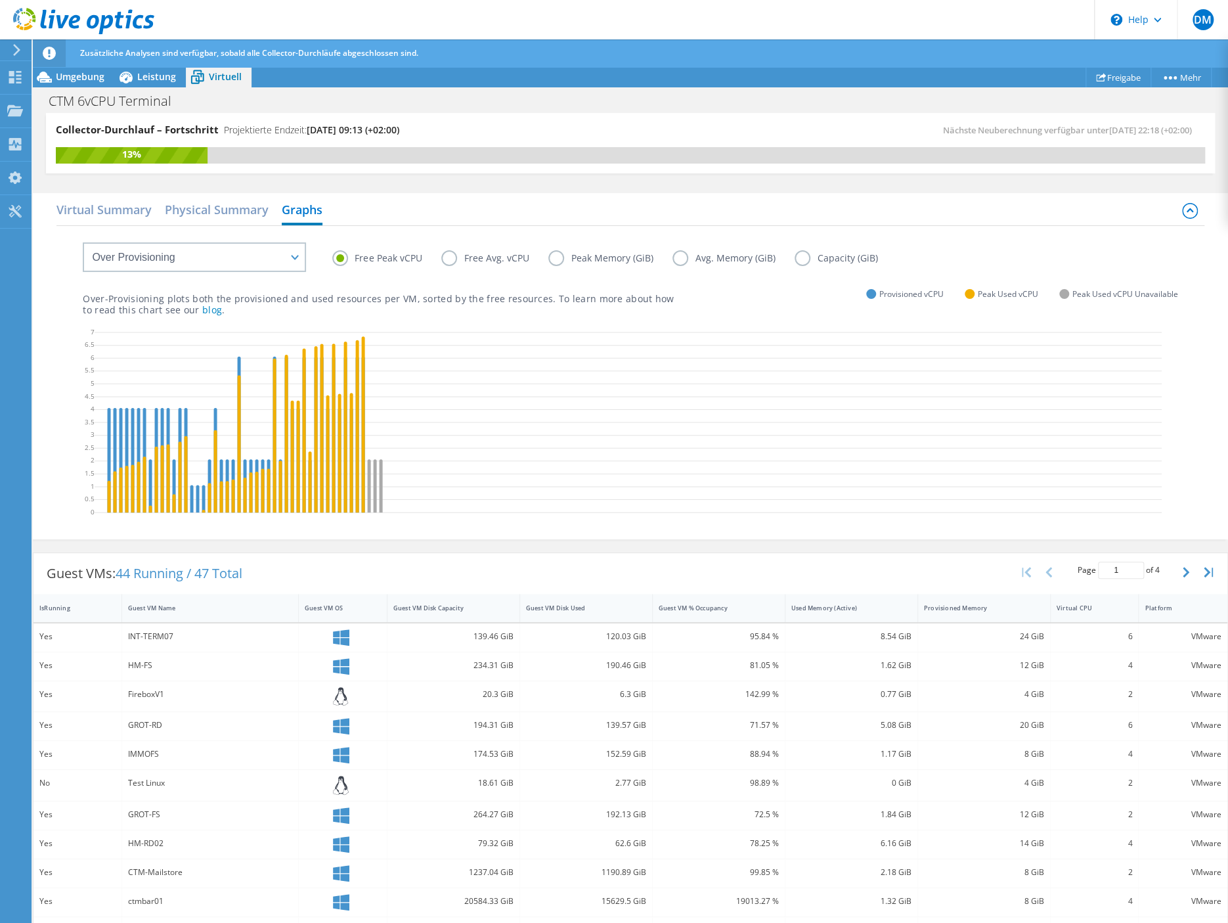
click at [446, 253] on label "Free Avg. vCPU" at bounding box center [494, 258] width 107 height 16
click at [0, 0] on input "Free Avg. vCPU" at bounding box center [0, 0] width 0 height 0
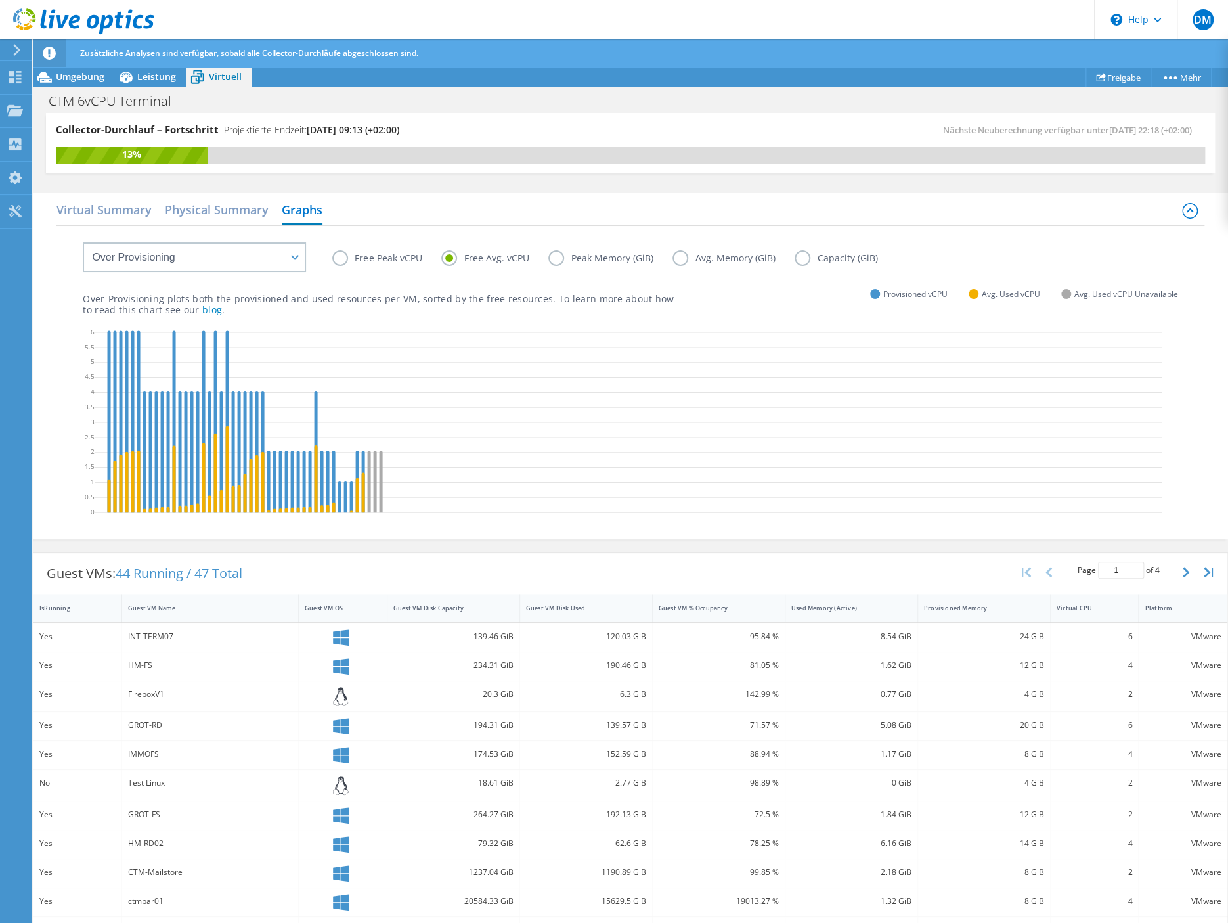
click at [337, 259] on label "Free Peak vCPU" at bounding box center [386, 258] width 109 height 16
click at [0, 0] on input "Free Peak vCPU" at bounding box center [0, 0] width 0 height 0
